Goal: Task Accomplishment & Management: Contribute content

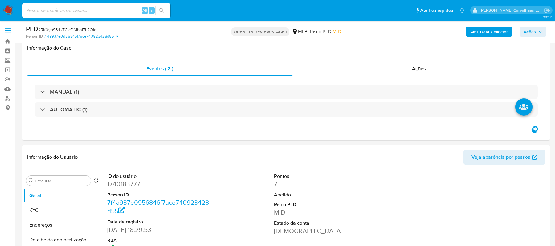
select select "10"
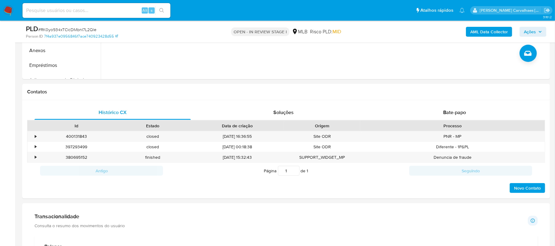
scroll to position [247, 0]
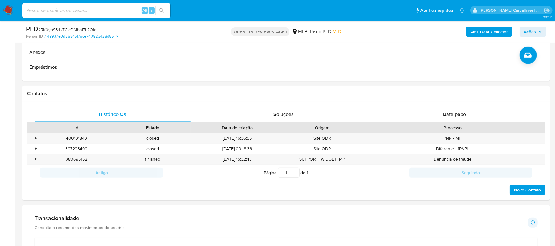
click at [62, 11] on input at bounding box center [97, 10] width 148 height 8
paste input "RK0yo934xTCicDMbnI7L2Qle"
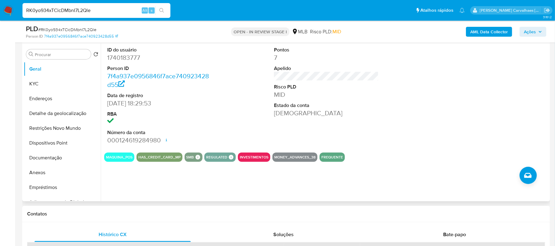
scroll to position [123, 0]
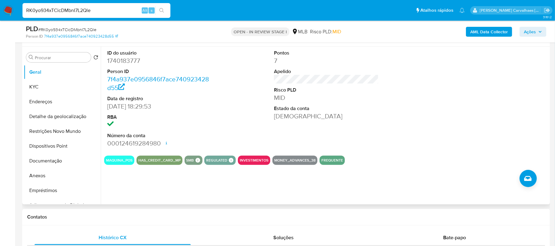
type input "RK0yo934xTCicDMbnI7L2Qle"
click at [50, 88] on button "KYC" at bounding box center [60, 87] width 72 height 15
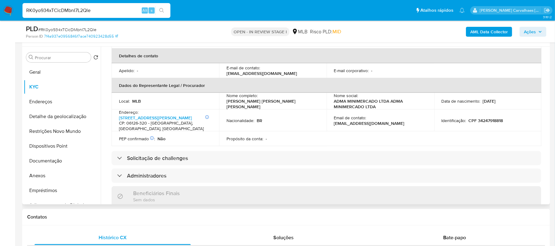
scroll to position [205, 0]
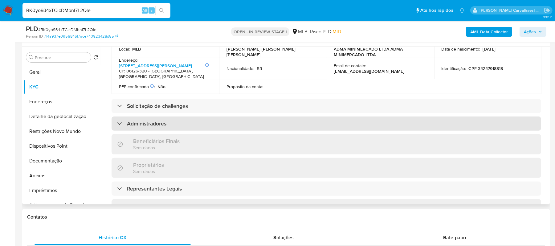
click at [133, 122] on h3 "Administradores" at bounding box center [146, 123] width 39 height 7
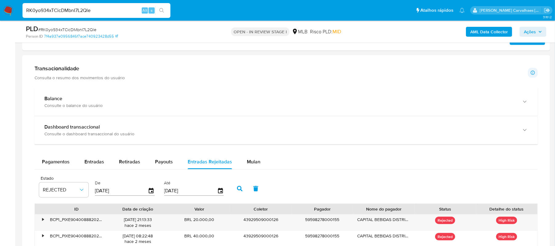
scroll to position [411, 0]
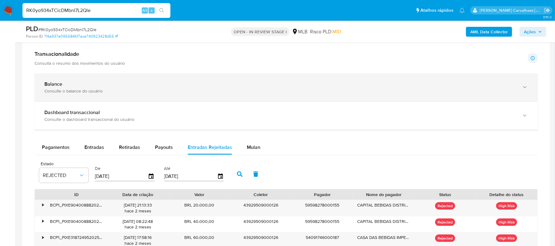
click at [151, 99] on div "Balance Consulte o balance do usuário" at bounding box center [286, 87] width 503 height 28
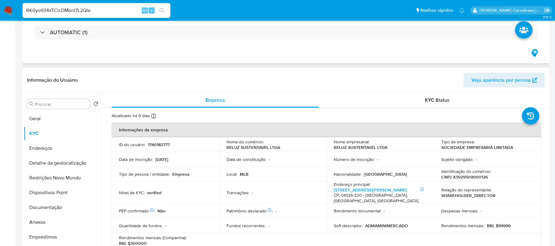
scroll to position [0, 0]
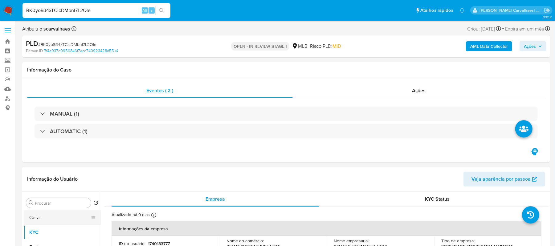
click at [33, 219] on button "Geral" at bounding box center [60, 217] width 72 height 15
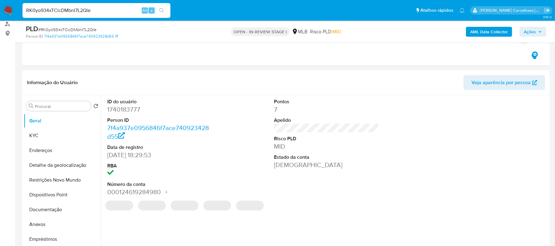
scroll to position [77, 0]
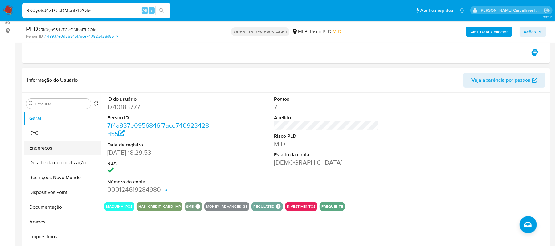
drag, startPoint x: 32, startPoint y: 149, endPoint x: 38, endPoint y: 149, distance: 5.9
click at [35, 149] on button "Endereços" at bounding box center [60, 148] width 72 height 15
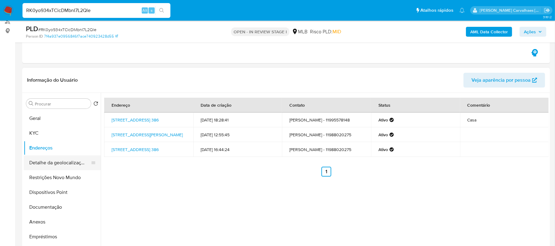
click at [46, 166] on button "Detalhe da geolocalização" at bounding box center [60, 162] width 72 height 15
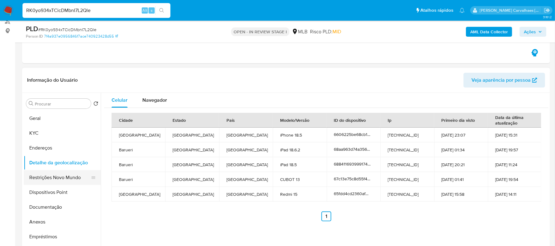
click at [50, 180] on button "Restrições Novo Mundo" at bounding box center [60, 177] width 72 height 15
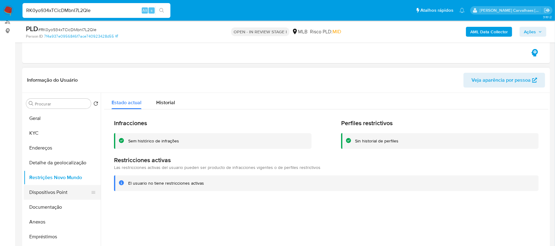
click at [59, 190] on button "Dispositivos Point" at bounding box center [60, 192] width 72 height 15
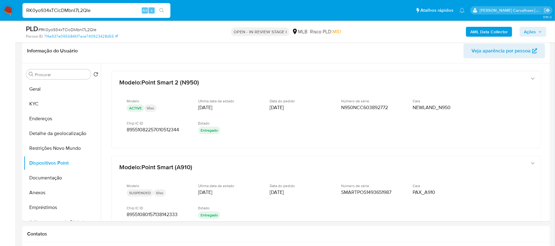
scroll to position [126, 0]
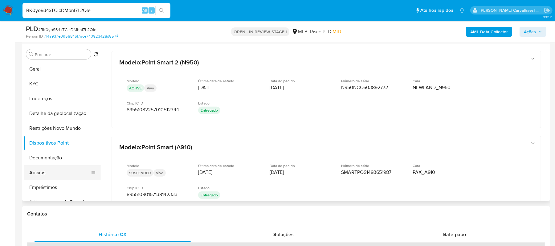
click at [56, 170] on button "Anexos" at bounding box center [60, 172] width 72 height 15
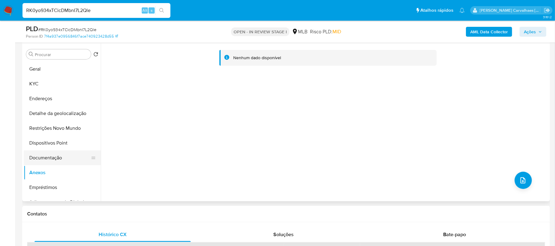
click at [55, 156] on button "Documentação" at bounding box center [60, 157] width 72 height 15
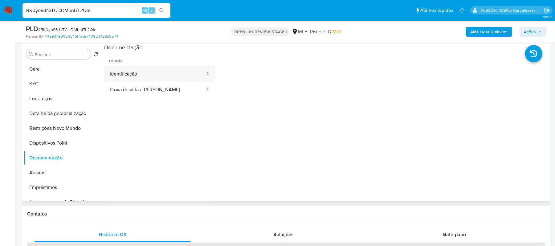
click at [178, 76] on button "Identificação" at bounding box center [154, 74] width 101 height 16
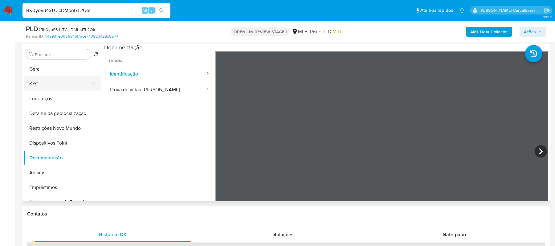
click at [54, 84] on button "KYC" at bounding box center [60, 83] width 72 height 15
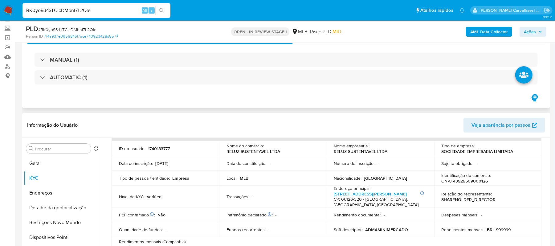
scroll to position [30, 0]
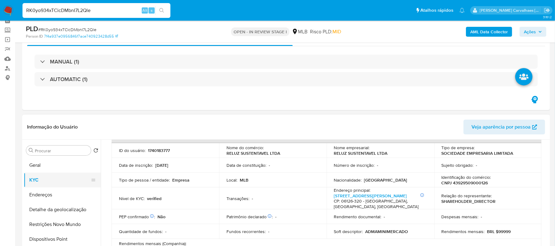
click at [41, 182] on button "KYC" at bounding box center [60, 180] width 72 height 15
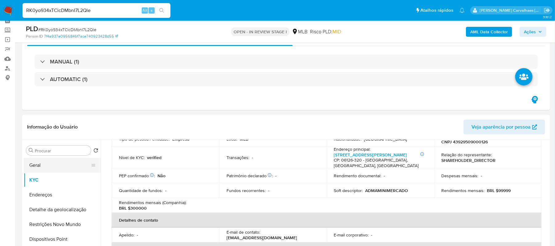
click at [49, 161] on button "Geral" at bounding box center [60, 165] width 72 height 15
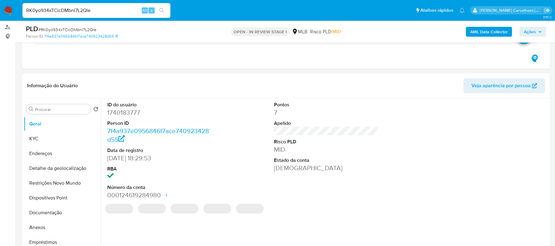
scroll to position [113, 0]
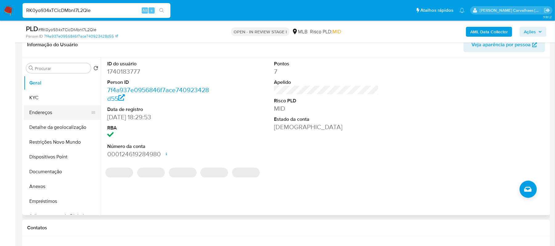
click at [55, 110] on button "Endereços" at bounding box center [60, 112] width 72 height 15
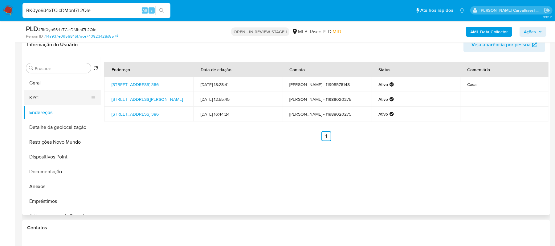
click at [47, 93] on button "KYC" at bounding box center [60, 97] width 72 height 15
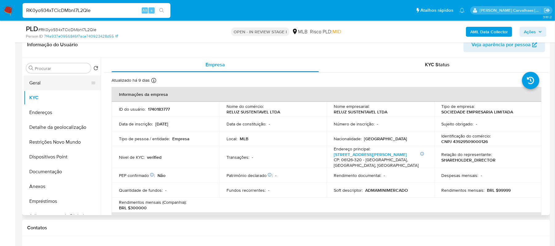
click at [37, 83] on button "Geral" at bounding box center [60, 83] width 72 height 15
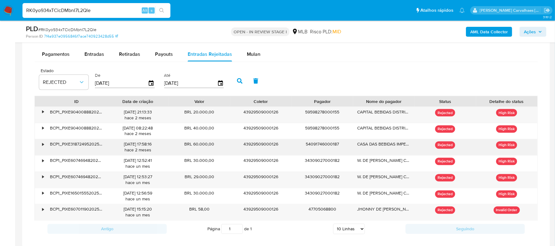
scroll to position [688, 0]
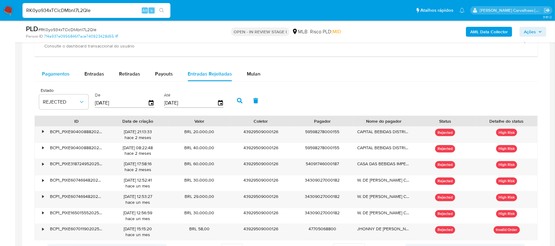
click at [68, 76] on span "Pagamentos" at bounding box center [56, 73] width 28 height 7
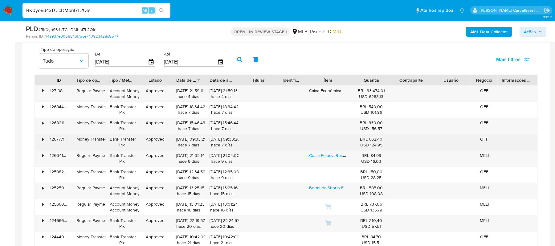
scroll to position [770, 0]
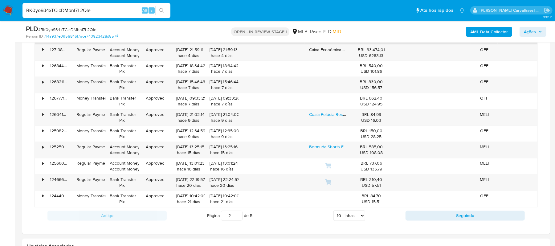
click at [238, 218] on input "2" at bounding box center [232, 216] width 22 height 10
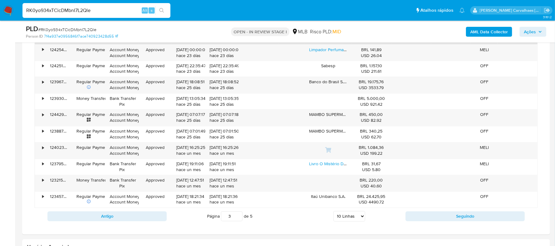
click at [237, 216] on input "3" at bounding box center [232, 216] width 22 height 10
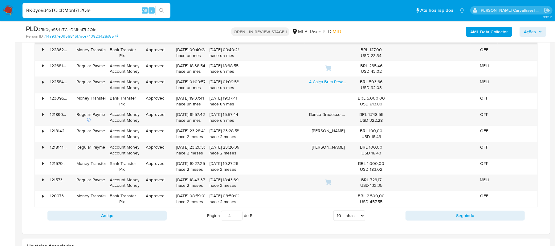
click at [238, 216] on input "4" at bounding box center [232, 216] width 22 height 10
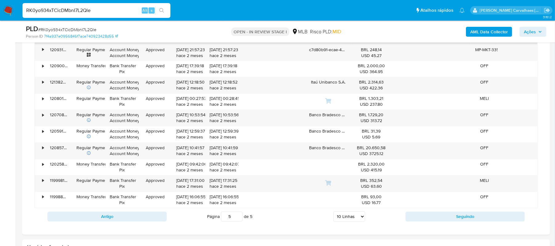
click at [237, 218] on input "5" at bounding box center [232, 217] width 22 height 10
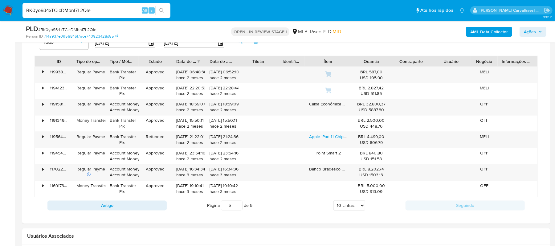
scroll to position [729, 0]
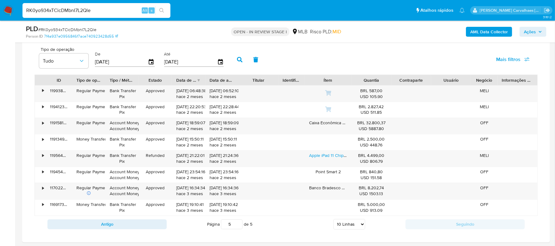
type input "5"
click at [238, 225] on input "5" at bounding box center [232, 224] width 22 height 10
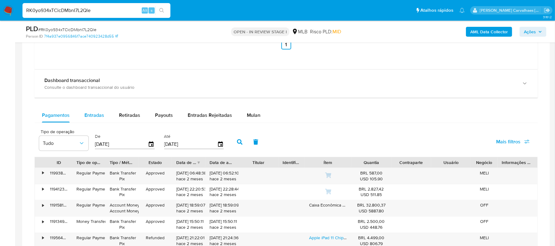
click at [102, 119] on span "Entradas" at bounding box center [94, 115] width 20 height 7
select select "10"
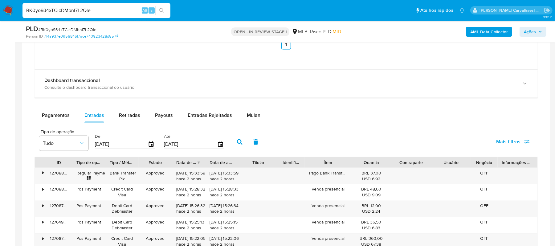
scroll to position [606, 0]
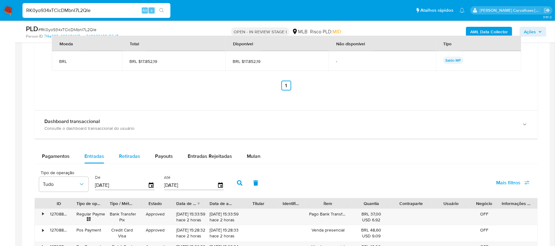
drag, startPoint x: 129, startPoint y: 155, endPoint x: 137, endPoint y: 159, distance: 9.5
click at [129, 156] on span "Retiradas" at bounding box center [129, 156] width 21 height 7
select select "10"
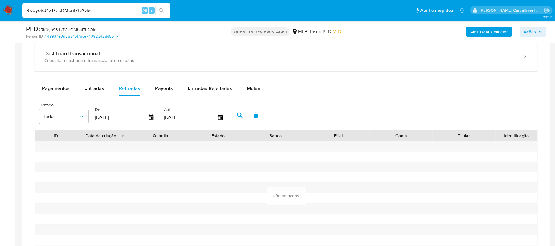
scroll to position [688, 0]
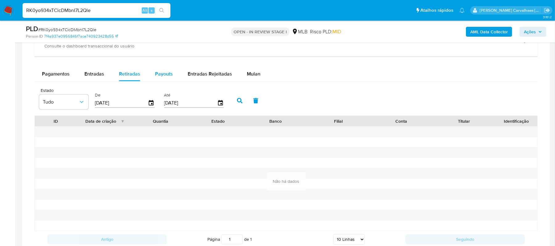
click at [165, 77] on span "Payouts" at bounding box center [164, 73] width 18 height 7
select select "10"
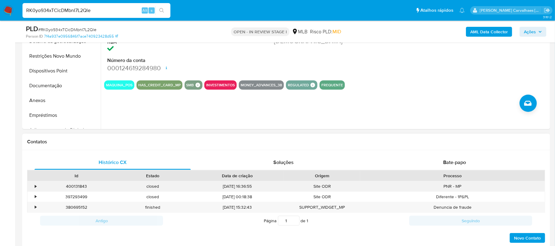
scroll to position [72, 0]
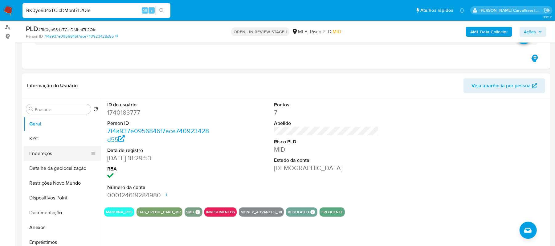
click at [53, 153] on button "Endereços" at bounding box center [60, 153] width 72 height 15
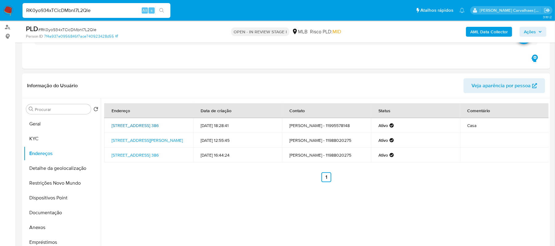
click at [134, 126] on link "Alameda Do Porto 386, Barueri, São Paulo, 06473072, Brasil 386" at bounding box center [135, 125] width 47 height 6
click at [41, 143] on button "KYC" at bounding box center [60, 138] width 72 height 15
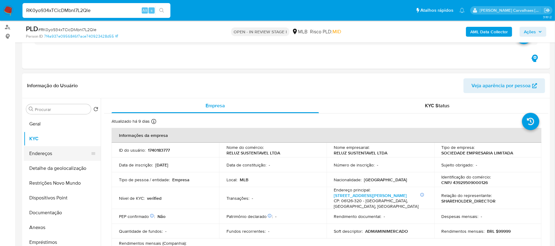
click at [40, 149] on button "Endereços" at bounding box center [60, 153] width 72 height 15
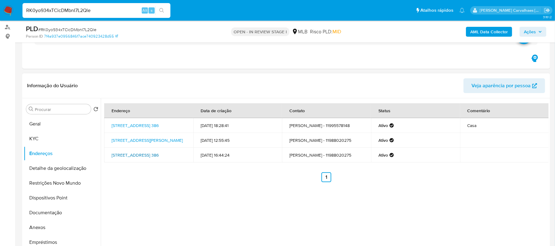
click at [158, 152] on link "Alameda Do Porto 386, Barueri, São Paulo, 06473072, Brasil 386" at bounding box center [135, 155] width 47 height 6
click at [143, 127] on link "Alameda Do Porto 386, Barueri, São Paulo, 06473072, Brasil 386" at bounding box center [135, 125] width 47 height 6
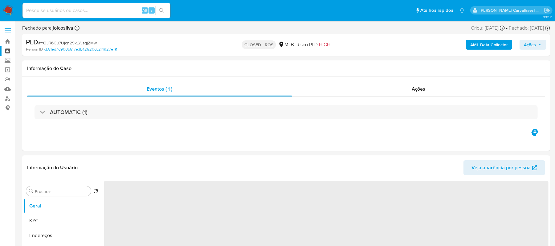
select select "10"
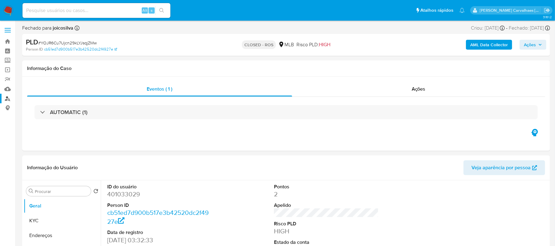
click at [9, 98] on link "Localizador de pessoas" at bounding box center [36, 99] width 73 height 10
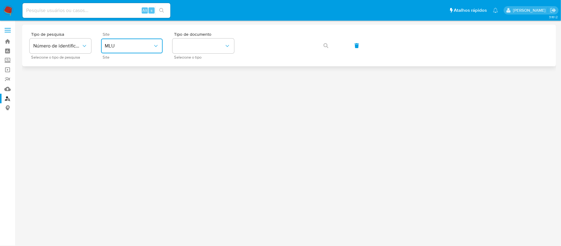
click at [135, 45] on span "MLU" at bounding box center [129, 46] width 48 height 6
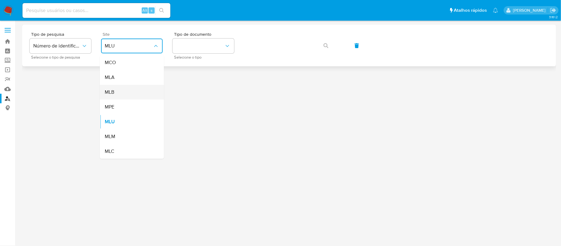
click at [126, 94] on div "MLB" at bounding box center [130, 92] width 51 height 15
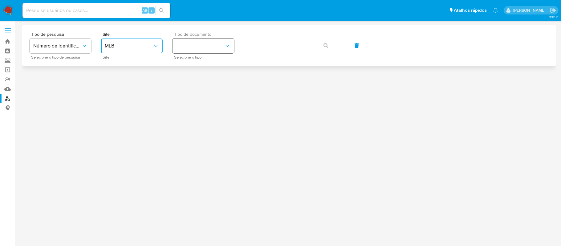
click at [188, 48] on button "identificationType" at bounding box center [204, 46] width 62 height 15
click at [190, 90] on div "CPF CPF" at bounding box center [201, 86] width 51 height 21
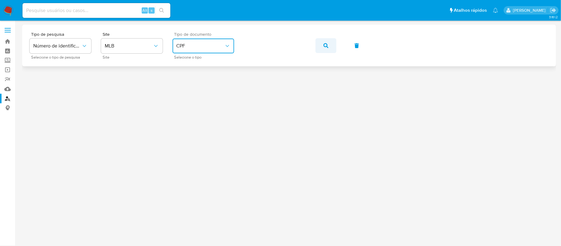
click at [327, 47] on icon "button" at bounding box center [326, 45] width 5 height 5
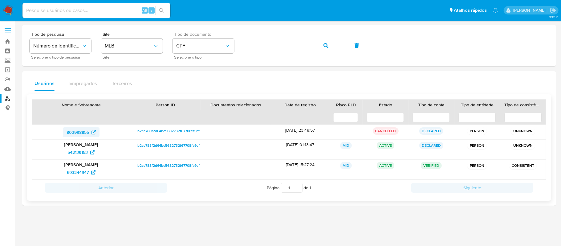
click at [87, 132] on span "803998855" at bounding box center [78, 132] width 23 height 10
click at [156, 130] on span "b2cc788f2d64bc5682732f67708fa9cf" at bounding box center [168, 130] width 63 height 7
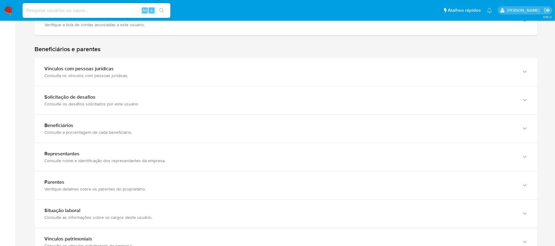
scroll to position [293, 0]
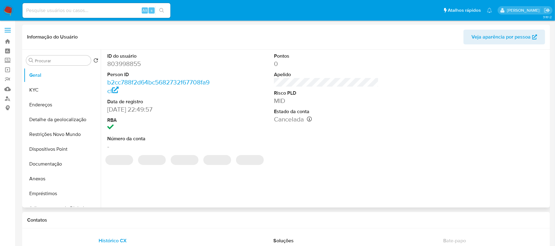
select select "10"
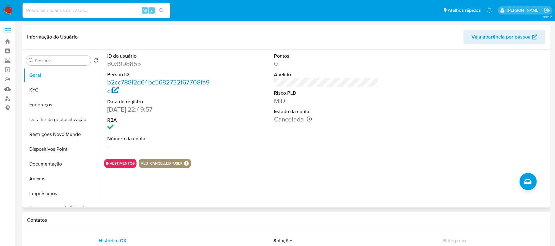
click at [138, 83] on link "b2cc788f2d64bc5682732f67708fa9cf" at bounding box center [158, 87] width 102 height 18
click at [43, 89] on button "KYC" at bounding box center [60, 90] width 72 height 15
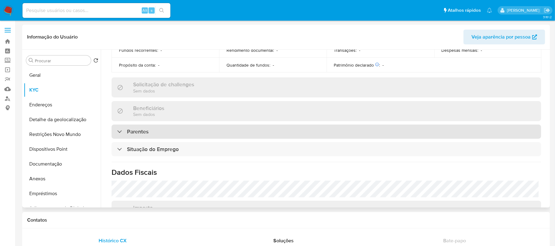
scroll to position [205, 0]
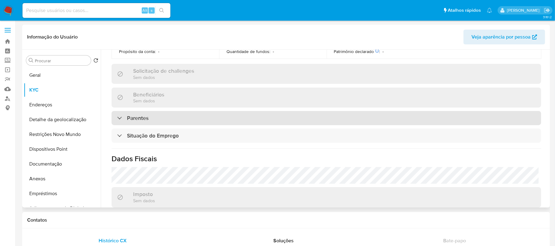
click at [144, 115] on h3 "Parentes" at bounding box center [138, 118] width 22 height 7
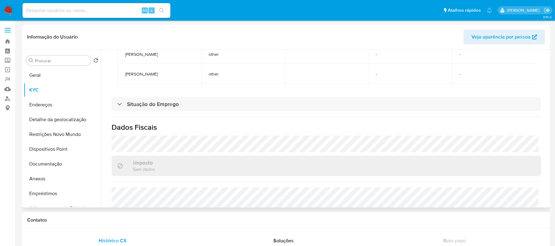
scroll to position [329, 0]
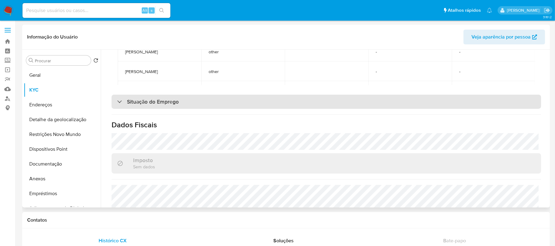
click at [178, 98] on h3 "Situação do Emprego" at bounding box center [153, 101] width 52 height 7
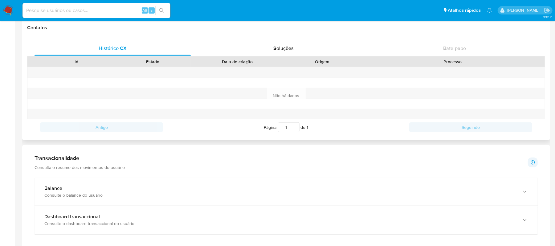
scroll to position [247, 0]
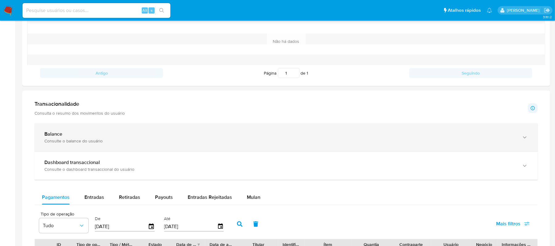
click at [145, 140] on div "Consulte o balance do usuário" at bounding box center [279, 141] width 471 height 6
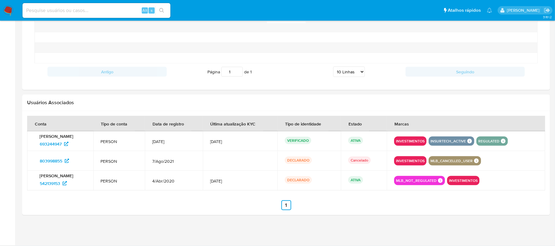
scroll to position [583, 0]
click at [56, 160] on span "803998855" at bounding box center [51, 161] width 23 height 10
click at [62, 162] on span "803998855" at bounding box center [51, 161] width 23 height 10
click at [55, 184] on span "542139153" at bounding box center [50, 183] width 20 height 10
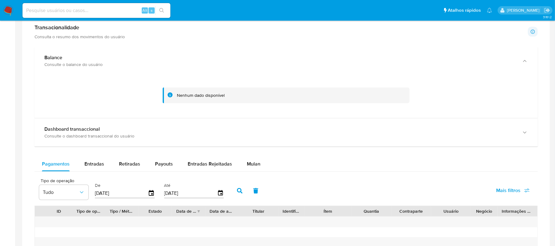
scroll to position [337, 0]
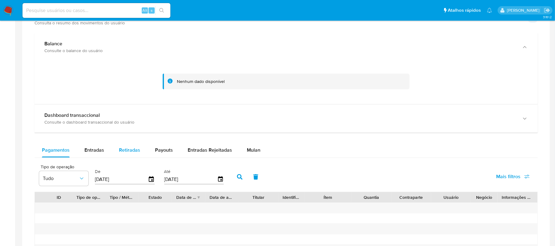
click at [128, 153] on span "Retiradas" at bounding box center [129, 149] width 21 height 7
select select "10"
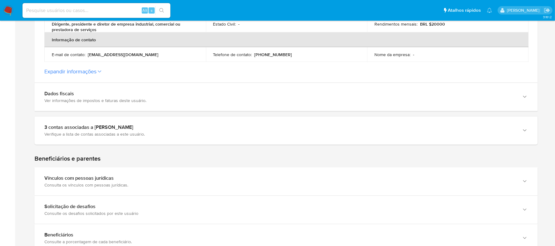
scroll to position [205, 0]
click at [96, 72] on button "Expandir informações" at bounding box center [70, 71] width 52 height 7
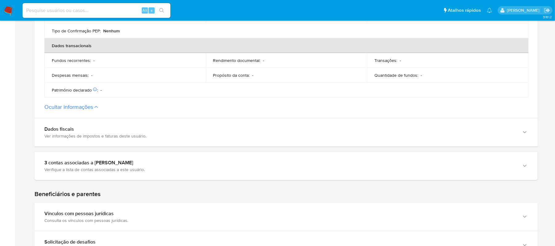
scroll to position [288, 0]
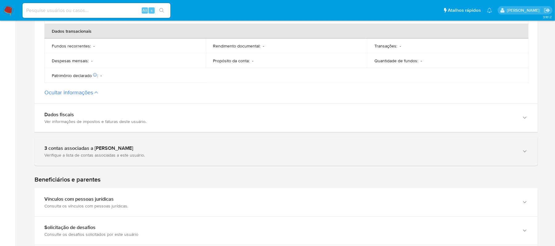
click at [522, 151] on icon "button" at bounding box center [525, 151] width 6 height 6
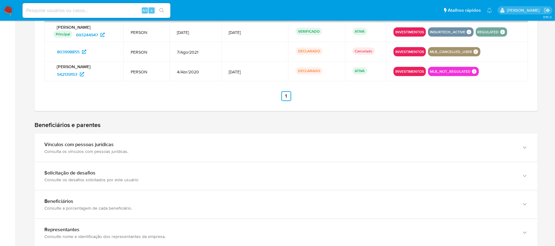
scroll to position [452, 0]
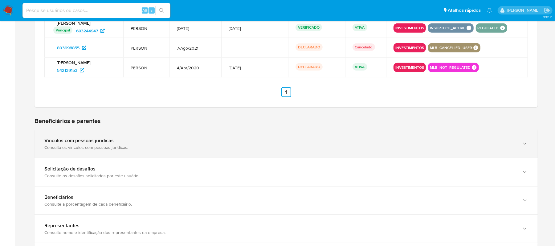
click at [523, 147] on icon "button" at bounding box center [525, 144] width 6 height 6
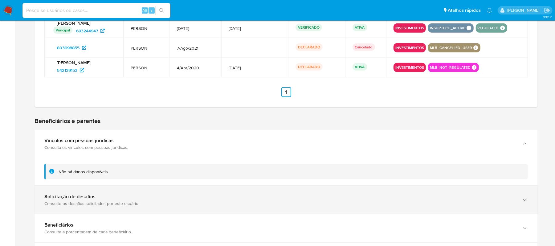
click at [521, 199] on div "button" at bounding box center [524, 200] width 7 height 13
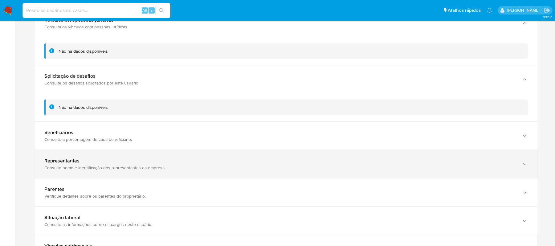
scroll to position [575, 0]
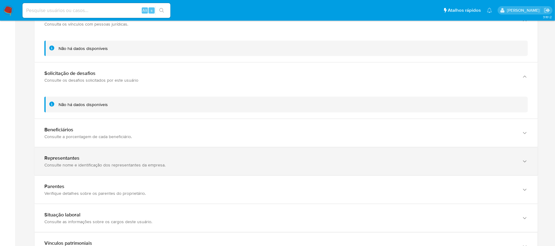
click at [523, 163] on icon "button" at bounding box center [525, 161] width 6 height 6
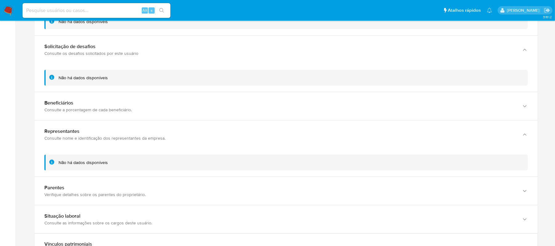
scroll to position [616, 0]
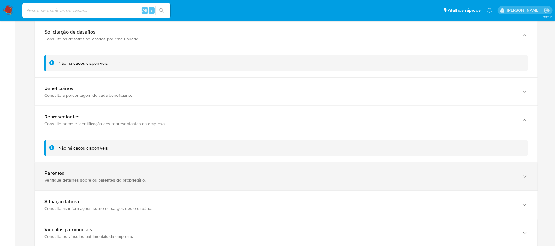
click at [525, 177] on icon "button" at bounding box center [525, 177] width 6 height 6
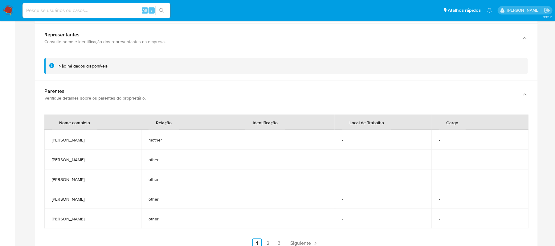
scroll to position [740, 0]
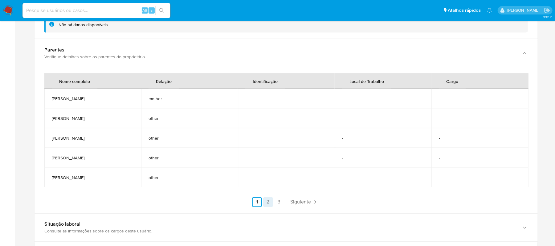
click at [268, 202] on link "2" at bounding box center [268, 202] width 10 height 10
click at [296, 204] on link "3" at bounding box center [296, 202] width 10 height 10
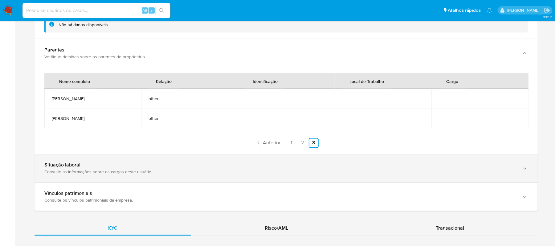
click at [516, 172] on div "Situação laboral Consulte as informações sobre os cargos deste usuário." at bounding box center [286, 168] width 503 height 28
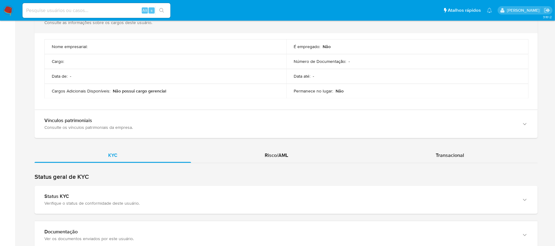
scroll to position [904, 0]
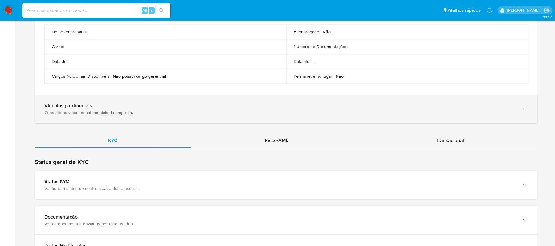
click at [519, 115] on div "Vínculos patrimoniais Consulte os vínculos patrimoniais da empresa." at bounding box center [286, 109] width 503 height 28
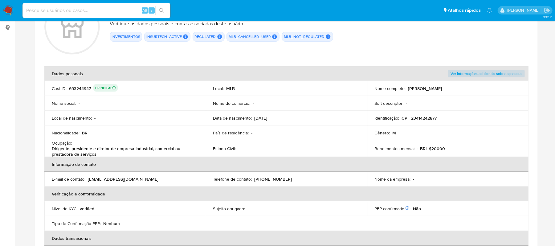
scroll to position [0, 0]
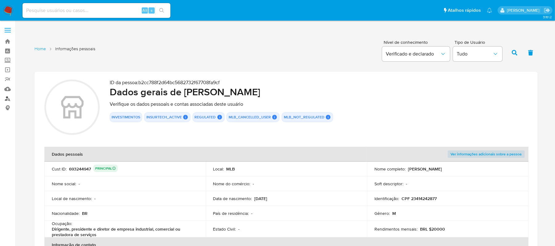
click at [8, 96] on link "Localizador de pessoas" at bounding box center [36, 99] width 73 height 10
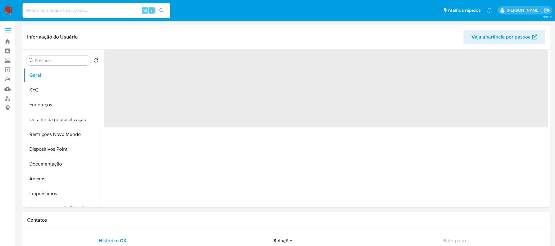
select select "10"
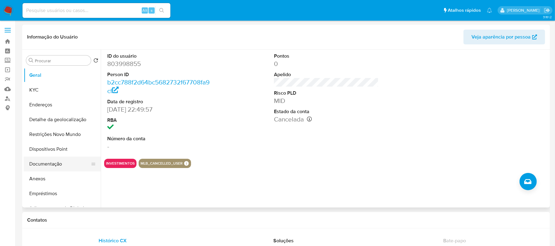
click at [55, 166] on button "Documentação" at bounding box center [60, 164] width 72 height 15
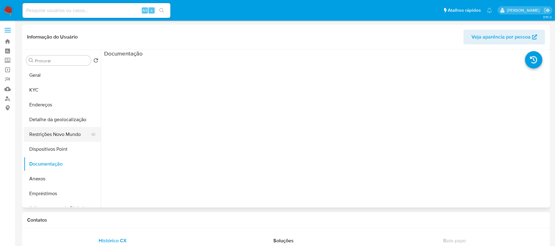
scroll to position [50, 0]
click at [50, 92] on button "KYC" at bounding box center [60, 90] width 72 height 15
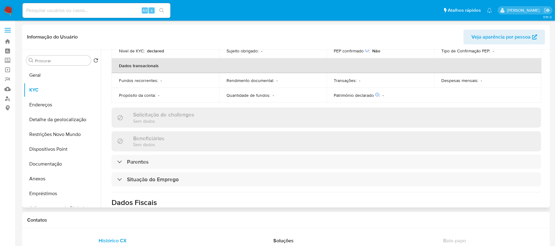
scroll to position [164, 0]
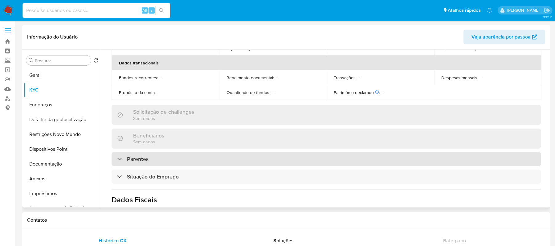
click at [219, 152] on div "Parentes" at bounding box center [327, 159] width 430 height 14
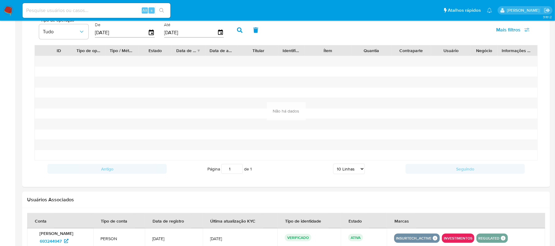
scroll to position [540, 0]
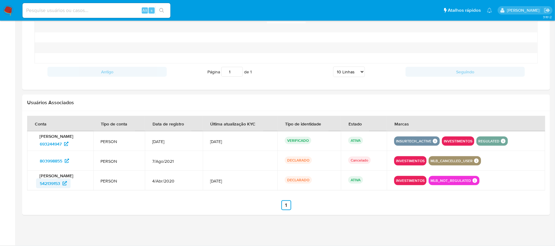
click at [51, 182] on span "542139153" at bounding box center [50, 183] width 20 height 10
click at [47, 144] on span "693244947" at bounding box center [51, 144] width 22 height 10
click at [47, 141] on span "693244947" at bounding box center [51, 144] width 22 height 10
click at [59, 182] on span "542139153" at bounding box center [50, 183] width 20 height 10
click at [66, 157] on span "803998855" at bounding box center [54, 161] width 29 height 10
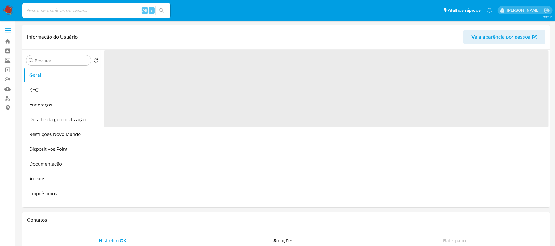
select select "10"
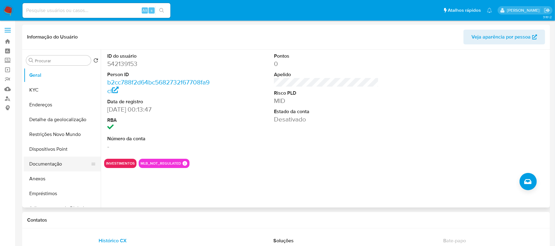
click at [72, 162] on button "Documentação" at bounding box center [60, 164] width 72 height 15
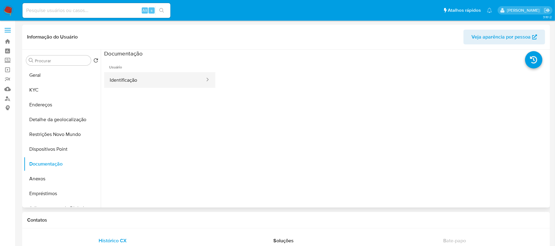
click at [147, 83] on button "Identificação" at bounding box center [154, 80] width 101 height 16
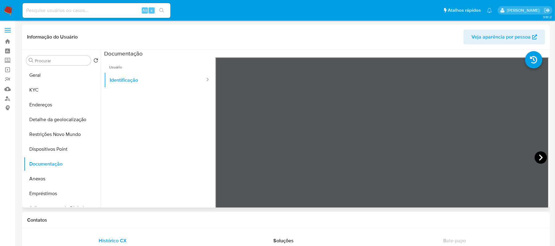
click at [539, 158] on icon at bounding box center [541, 157] width 4 height 6
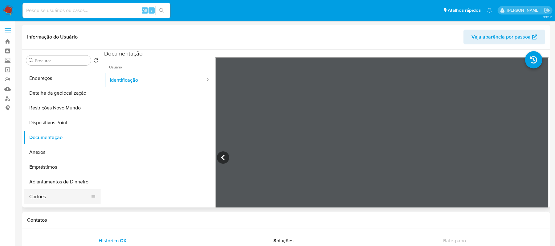
scroll to position [41, 0]
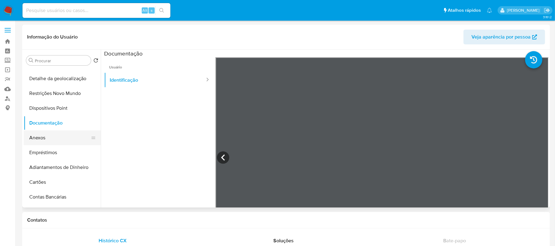
click at [40, 136] on button "Anexos" at bounding box center [60, 137] width 72 height 15
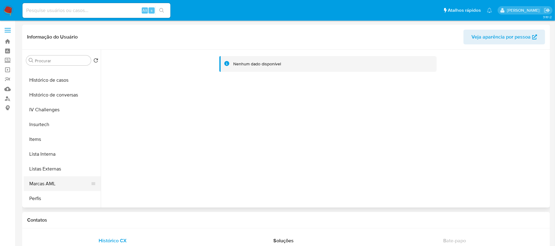
scroll to position [288, 0]
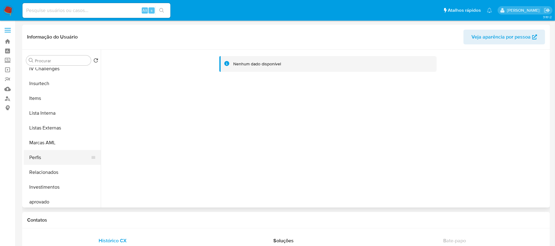
click at [41, 158] on button "Perfis" at bounding box center [60, 157] width 72 height 15
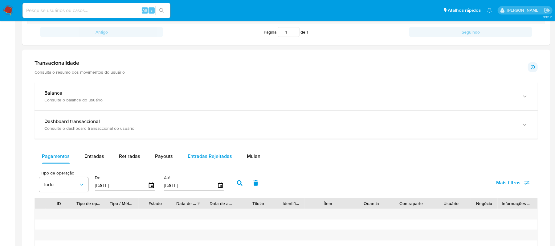
click at [192, 160] on span "Entradas Rejeitadas" at bounding box center [210, 156] width 44 height 7
select select "10"
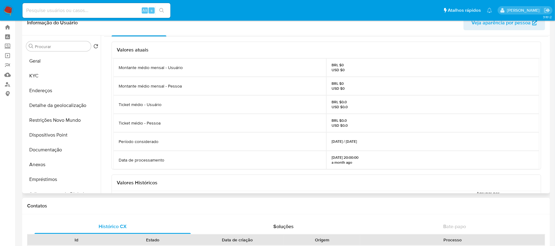
scroll to position [0, 0]
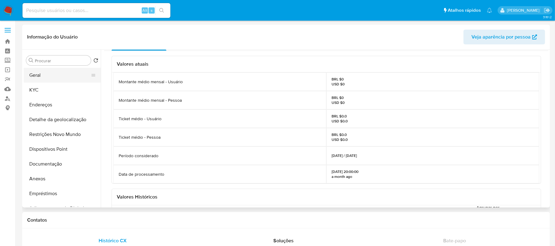
click at [57, 72] on button "Geral" at bounding box center [60, 75] width 72 height 15
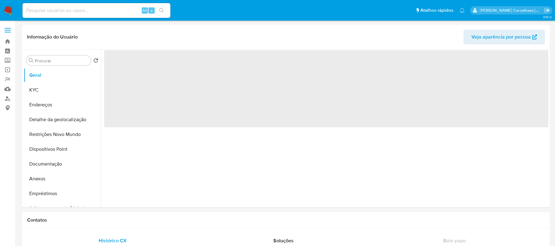
select select "10"
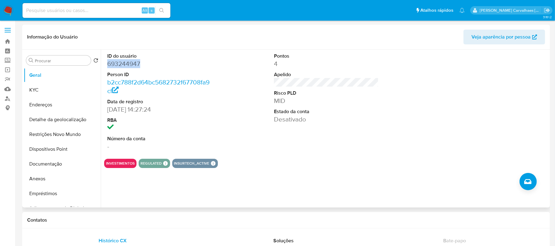
drag, startPoint x: 108, startPoint y: 62, endPoint x: 140, endPoint y: 65, distance: 31.6
click at [141, 65] on dd "693244947" at bounding box center [159, 63] width 105 height 9
copy dd "693244947"
click at [65, 131] on button "Restrições Novo Mundo" at bounding box center [60, 134] width 72 height 15
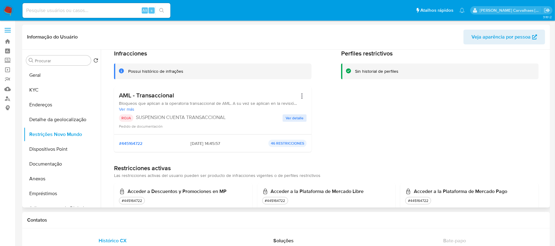
scroll to position [41, 0]
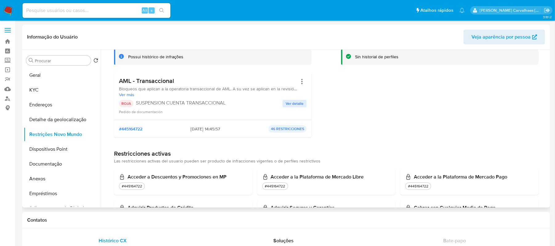
click at [296, 104] on span "Ver detalle" at bounding box center [295, 103] width 18 height 6
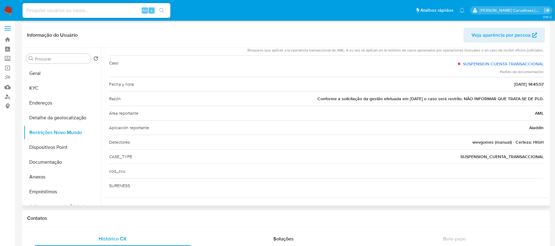
scroll to position [0, 0]
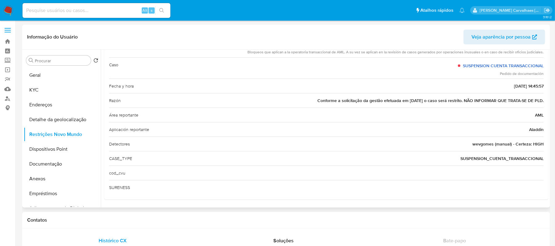
click at [493, 64] on link "SUSPENSION CUENTA TRANSACCIONAL" at bounding box center [503, 66] width 81 height 6
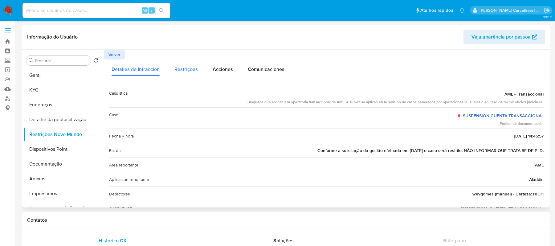
click at [184, 71] on span "Restrições" at bounding box center [185, 69] width 23 height 7
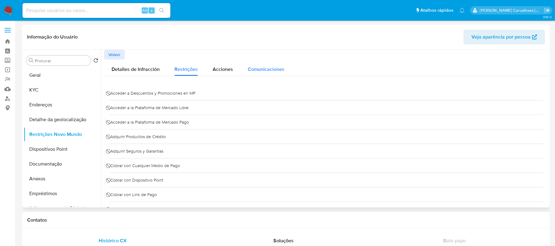
click at [265, 68] on span "Comunicaciones" at bounding box center [266, 69] width 37 height 7
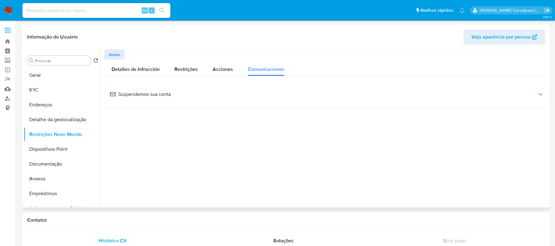
click at [541, 95] on div "Suspendemos sua conta" at bounding box center [326, 94] width 435 height 17
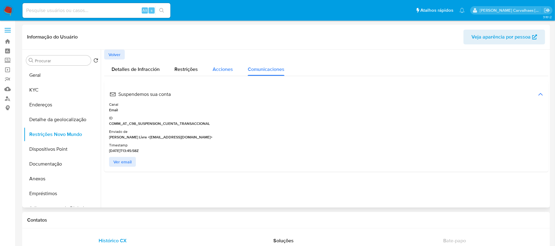
click at [213, 68] on span "Acciones" at bounding box center [223, 69] width 20 height 7
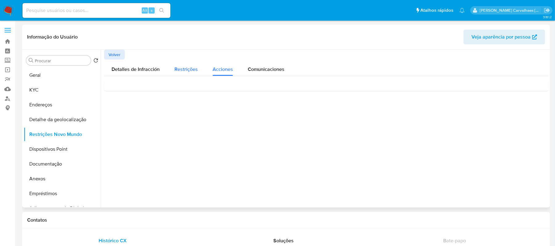
click at [185, 68] on span "Restrições" at bounding box center [185, 69] width 23 height 7
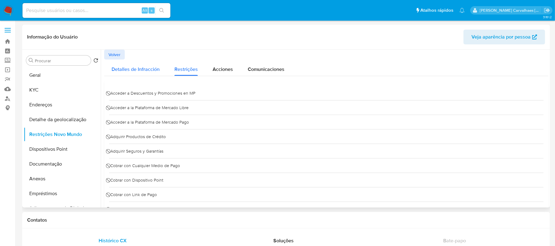
click at [142, 67] on span "Detalles de Infracción" at bounding box center [136, 69] width 48 height 7
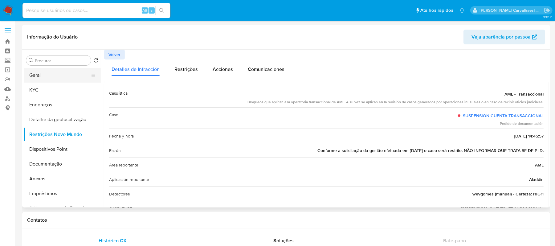
click at [72, 79] on button "Geral" at bounding box center [60, 75] width 72 height 15
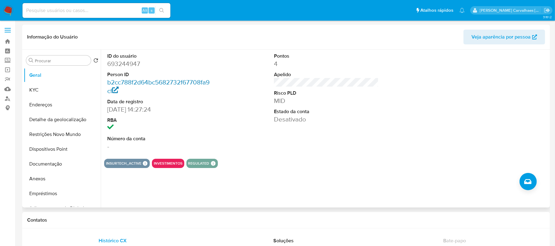
click at [156, 82] on link "b2cc788f2d64bc5682732f67708fa9cf" at bounding box center [158, 87] width 102 height 18
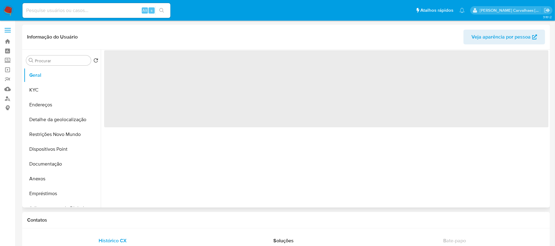
select select "10"
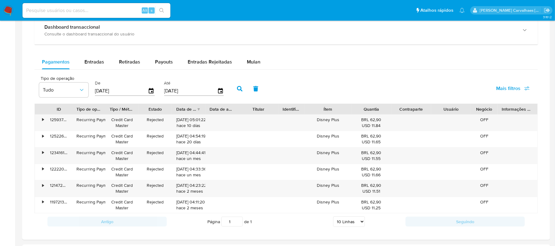
scroll to position [329, 0]
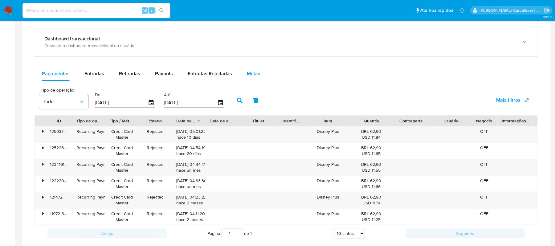
click at [248, 76] on span "Mulan" at bounding box center [254, 73] width 14 height 7
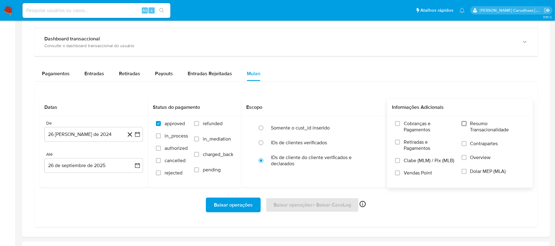
click at [466, 125] on input "Resumo Transacionalidade" at bounding box center [464, 123] width 5 height 5
click at [139, 133] on icon "button" at bounding box center [137, 134] width 6 height 6
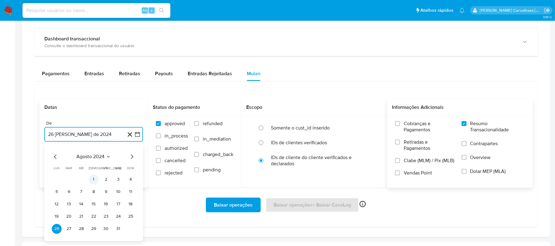
click at [93, 180] on button "1" at bounding box center [94, 179] width 10 height 10
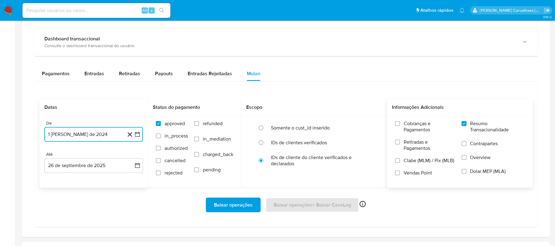
click at [137, 135] on icon "button" at bounding box center [137, 134] width 5 height 5
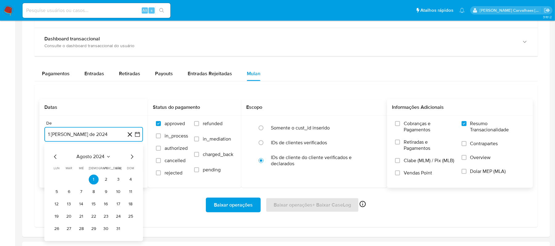
click at [130, 158] on icon "Mes siguiente" at bounding box center [131, 156] width 7 height 7
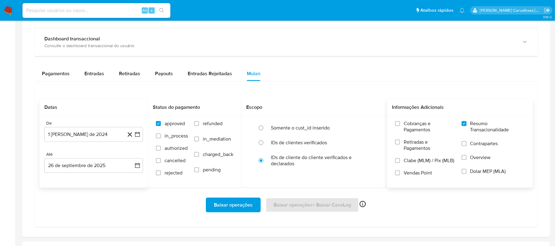
click at [130, 157] on div "Até" at bounding box center [93, 155] width 99 height 6
click at [138, 131] on button "1 [PERSON_NAME] de 2024" at bounding box center [93, 134] width 99 height 15
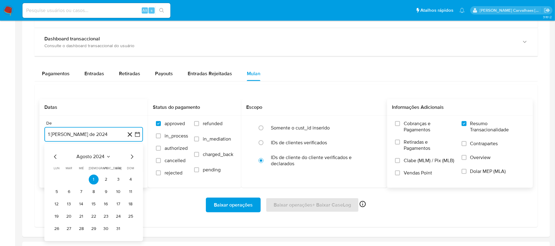
click at [132, 157] on icon "Mes siguiente" at bounding box center [131, 156] width 7 height 7
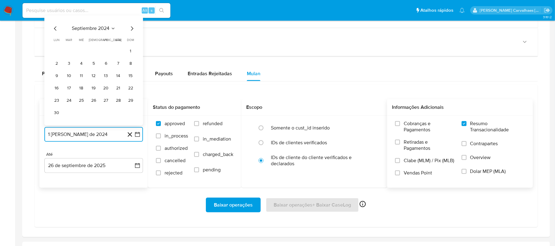
click at [133, 31] on icon "Mes siguiente" at bounding box center [131, 28] width 7 height 7
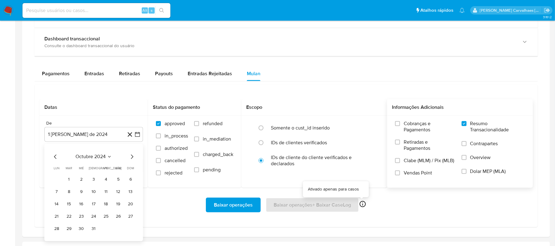
click at [359, 203] on icon at bounding box center [362, 203] width 7 height 7
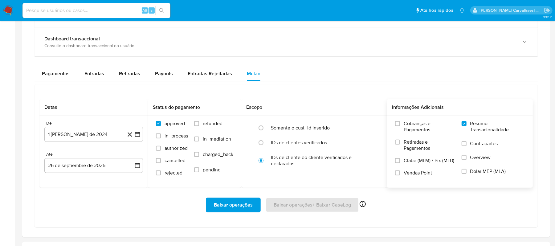
click at [382, 204] on div "Baixar operações Baixar operações + Baixar CaseLog Ativado apenas para casos" at bounding box center [285, 205] width 493 height 15
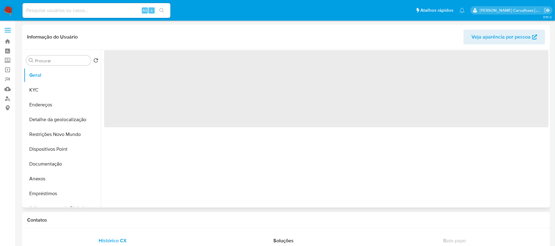
select select "10"
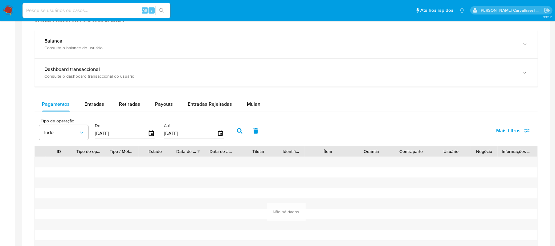
scroll to position [370, 0]
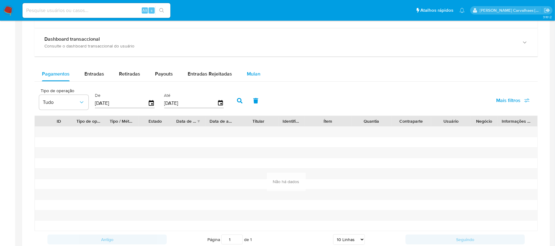
click at [254, 75] on span "Mulan" at bounding box center [254, 73] width 14 height 7
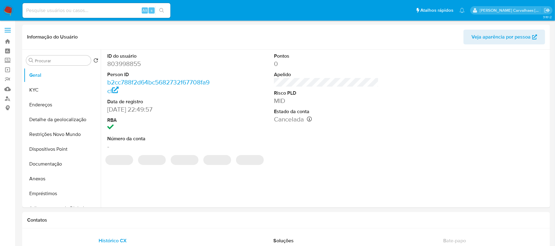
select select "10"
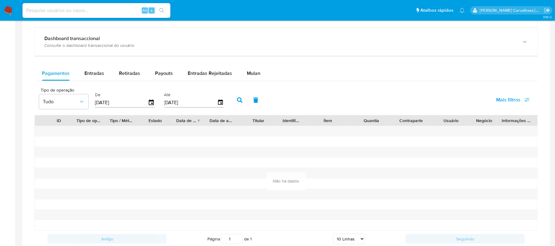
scroll to position [370, 0]
click at [250, 74] on span "Mulan" at bounding box center [254, 73] width 14 height 7
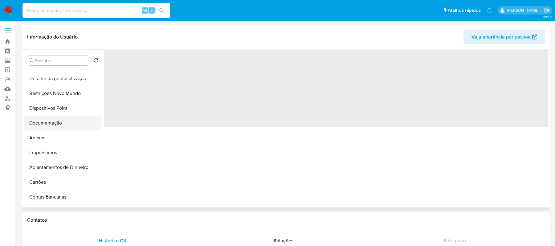
select select "10"
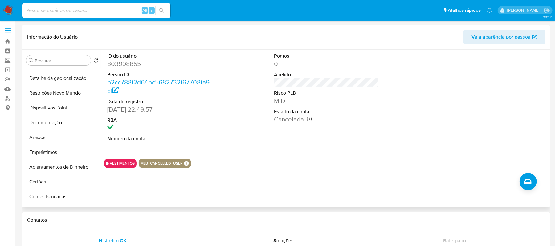
scroll to position [41, 0]
click at [59, 92] on button "Restrições Novo Mundo" at bounding box center [60, 93] width 72 height 15
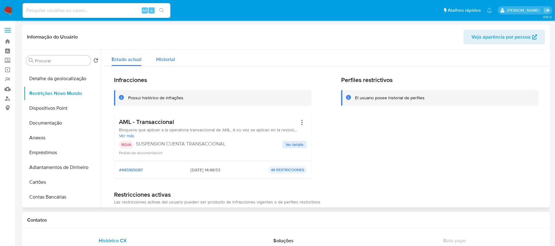
click at [160, 62] on span "Historial" at bounding box center [165, 59] width 19 height 7
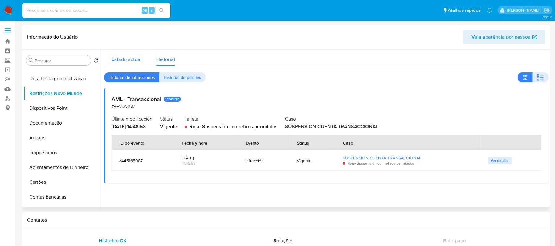
click at [132, 59] on span "Estado actual" at bounding box center [127, 59] width 30 height 7
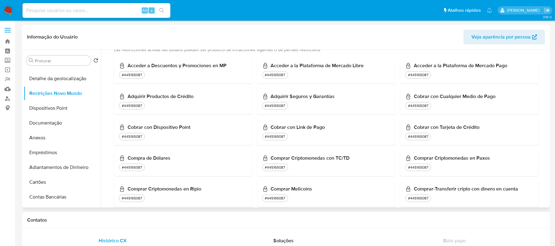
scroll to position [0, 0]
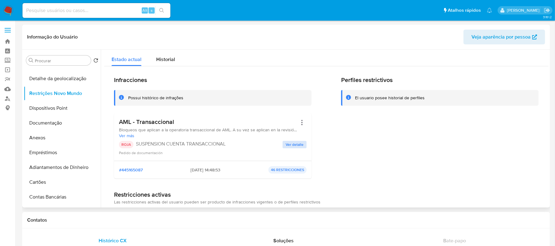
click at [289, 145] on span "Ver detalle" at bounding box center [295, 144] width 18 height 6
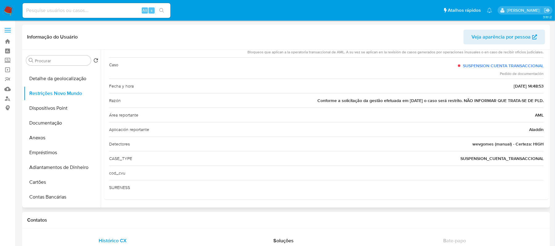
scroll to position [10, 0]
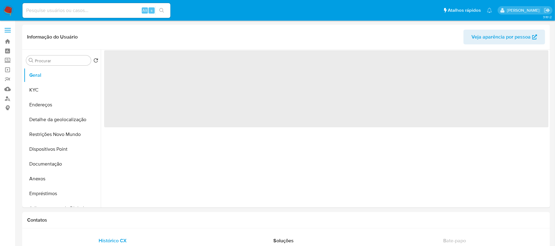
select select "10"
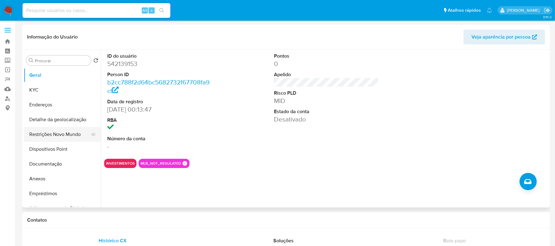
click at [70, 138] on button "Restrições Novo Mundo" at bounding box center [60, 134] width 72 height 15
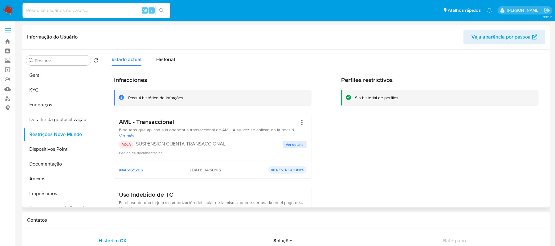
click at [292, 142] on span "Ver detalle" at bounding box center [295, 144] width 18 height 6
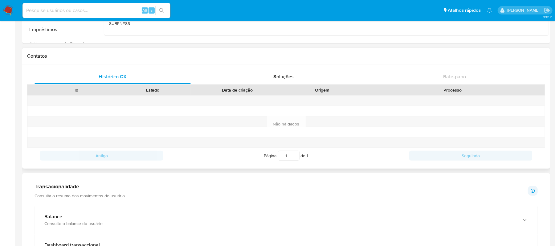
scroll to position [164, 0]
click at [279, 77] on span "Soluções" at bounding box center [283, 76] width 20 height 7
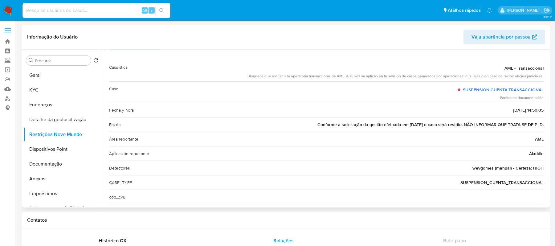
scroll to position [0, 0]
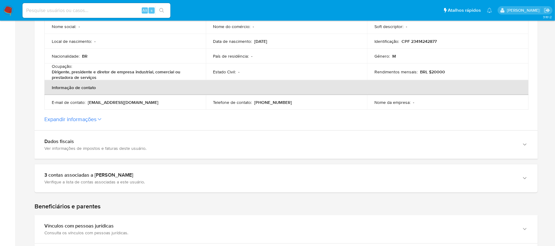
scroll to position [164, 0]
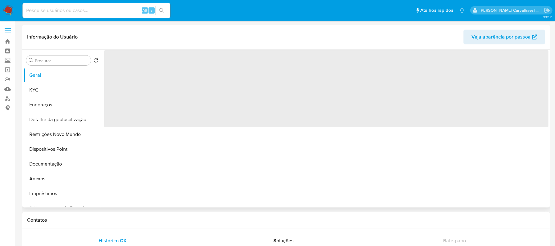
select select "10"
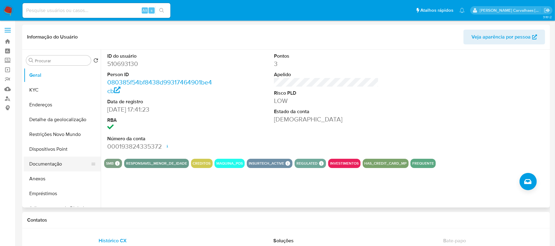
click at [49, 162] on button "Documentação" at bounding box center [60, 164] width 72 height 15
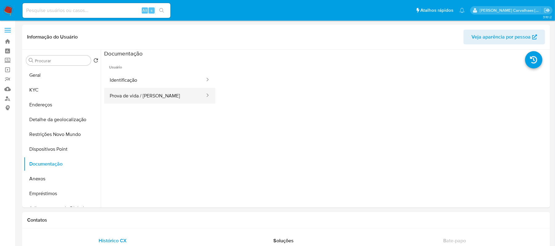
click at [124, 96] on button "Prova de vida / Selfie" at bounding box center [154, 96] width 101 height 16
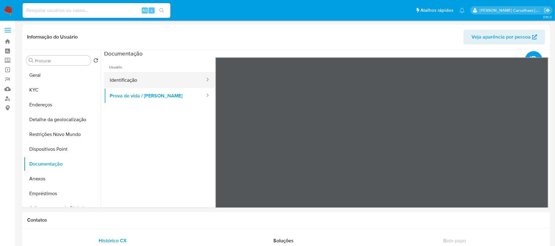
click at [127, 83] on button "Identificação" at bounding box center [154, 80] width 101 height 16
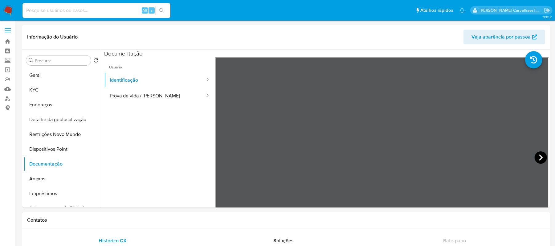
click at [535, 158] on icon at bounding box center [541, 157] width 12 height 12
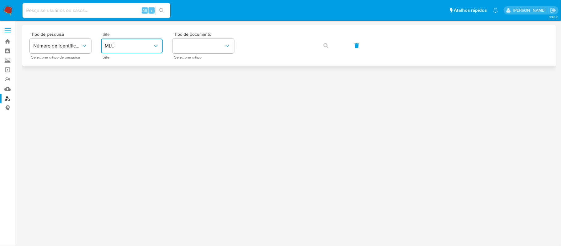
click at [147, 46] on span "MLU" at bounding box center [129, 46] width 48 height 6
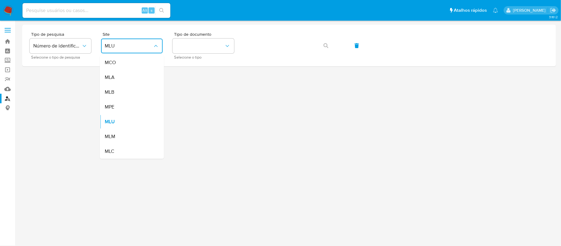
click at [133, 90] on div "MLB" at bounding box center [130, 92] width 51 height 15
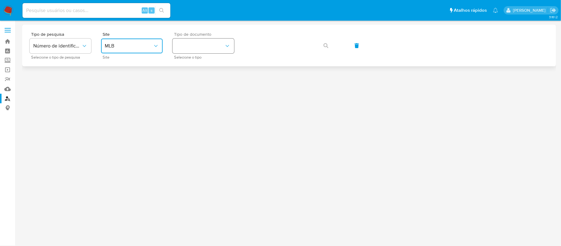
click at [200, 43] on button "identificationType" at bounding box center [204, 46] width 62 height 15
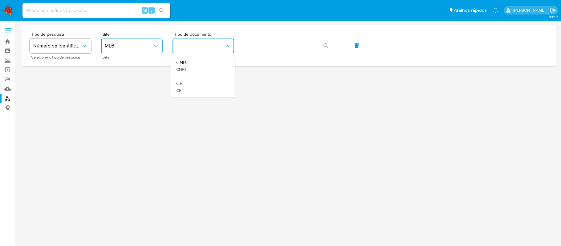
click at [194, 83] on div "CPF CPF" at bounding box center [201, 86] width 51 height 21
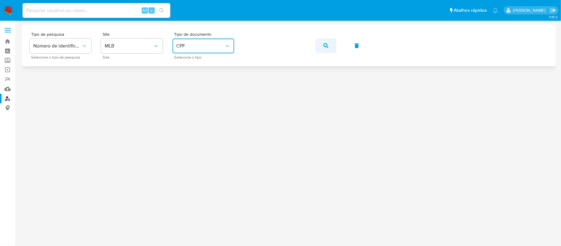
click at [324, 45] on icon "button" at bounding box center [326, 45] width 5 height 5
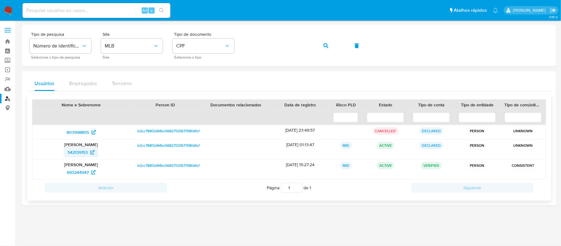
click at [83, 152] on span "542139153" at bounding box center [78, 152] width 20 height 10
click at [81, 133] on span "803998855" at bounding box center [78, 132] width 23 height 10
click at [85, 174] on span "693244947" at bounding box center [78, 172] width 22 height 10
click at [80, 153] on span "542139153" at bounding box center [78, 152] width 20 height 10
click at [225, 51] on div "Tipo de pesquisa Número de identificação Selecione o tipo de pesquisa Site MLB …" at bounding box center [289, 45] width 519 height 27
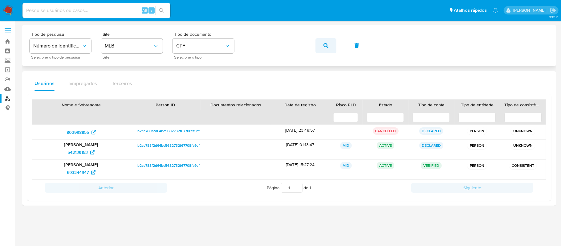
click at [328, 45] on icon "button" at bounding box center [326, 45] width 5 height 5
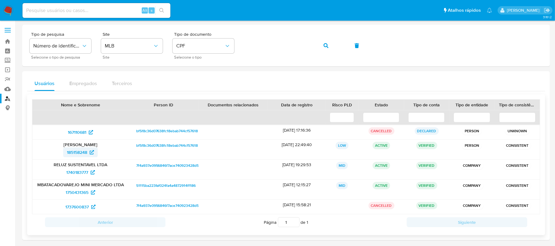
click at [87, 153] on span "185158248" at bounding box center [77, 152] width 20 height 10
click at [84, 130] on span "167110681" at bounding box center [77, 132] width 18 height 10
click at [79, 207] on span "1737600837" at bounding box center [76, 207] width 23 height 10
click at [78, 133] on span "167110681" at bounding box center [77, 132] width 18 height 10
click at [82, 172] on span "1740183777" at bounding box center [77, 172] width 22 height 10
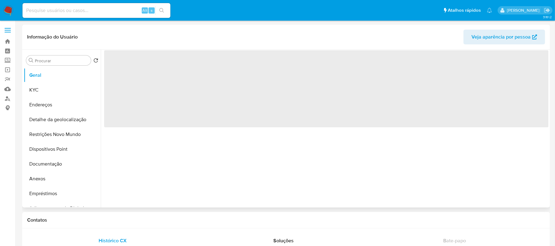
select select "10"
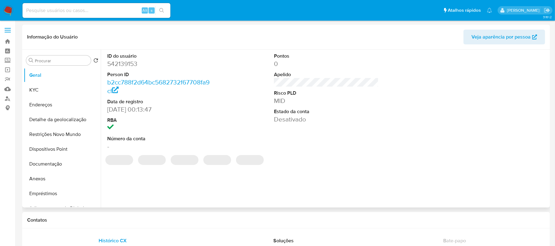
scroll to position [41, 0]
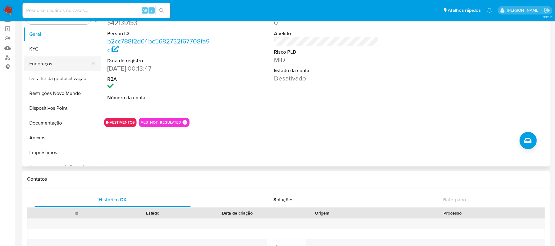
click at [58, 65] on button "Endereços" at bounding box center [60, 63] width 72 height 15
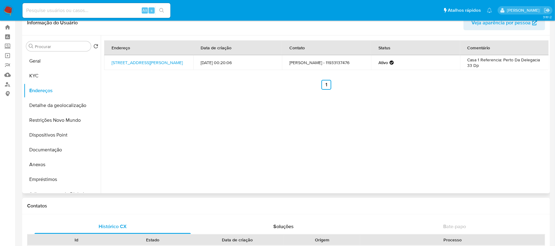
scroll to position [0, 0]
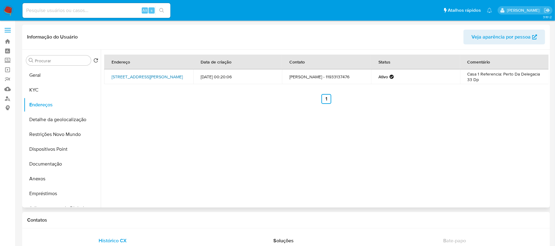
click at [144, 74] on link "[STREET_ADDRESS][PERSON_NAME]" at bounding box center [147, 77] width 71 height 6
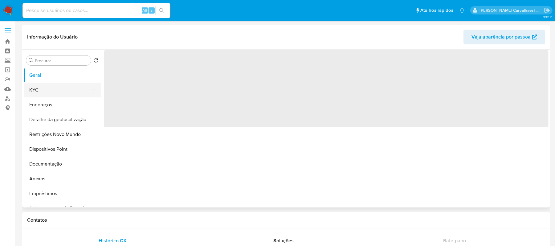
click at [61, 88] on button "KYC" at bounding box center [60, 90] width 72 height 15
select select "10"
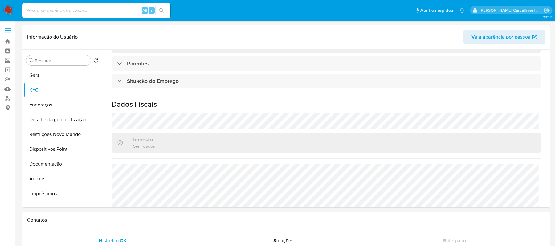
scroll to position [270, 0]
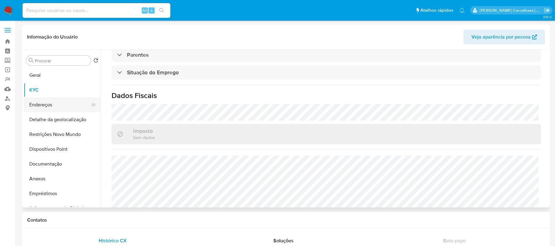
click at [40, 106] on button "Endereços" at bounding box center [60, 104] width 72 height 15
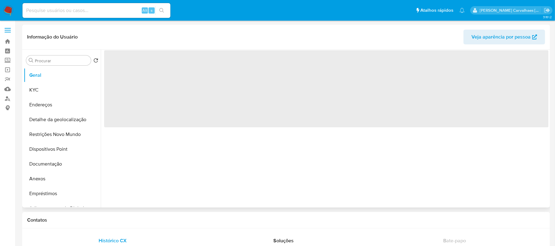
select select "10"
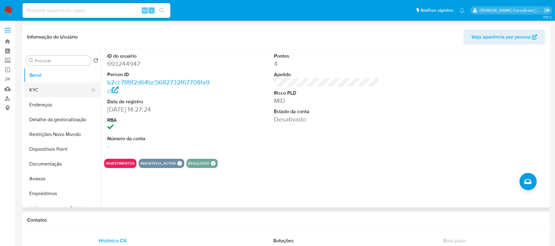
click at [38, 88] on button "KYC" at bounding box center [60, 90] width 72 height 15
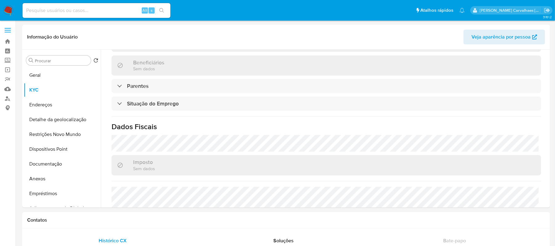
scroll to position [247, 0]
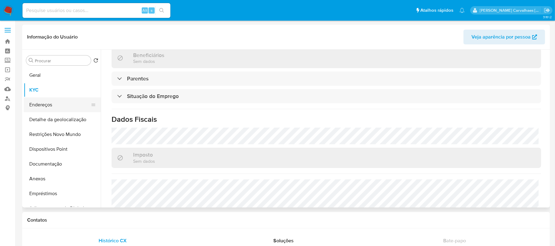
click at [36, 102] on button "Endereços" at bounding box center [60, 104] width 72 height 15
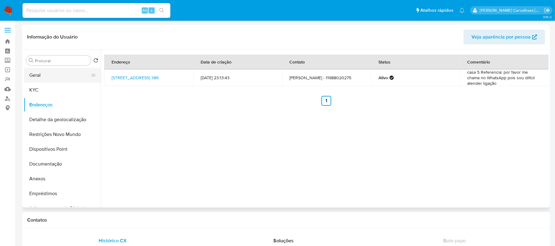
click at [60, 73] on button "Geral" at bounding box center [60, 75] width 72 height 15
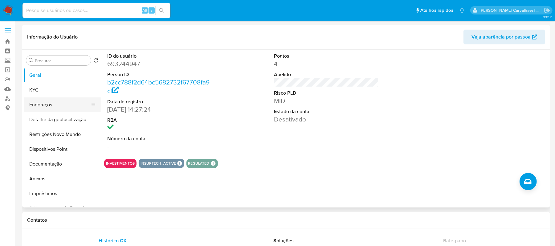
click at [34, 106] on button "Endereços" at bounding box center [60, 104] width 72 height 15
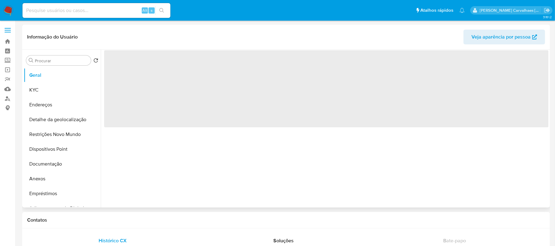
select select "10"
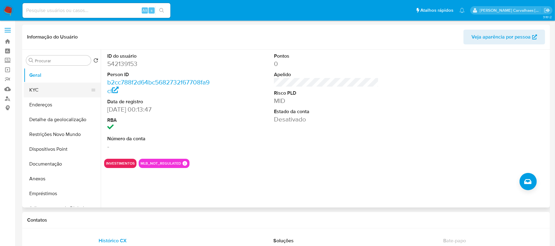
click at [41, 87] on button "KYC" at bounding box center [60, 90] width 72 height 15
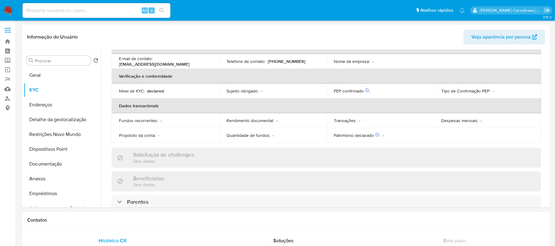
scroll to position [267, 0]
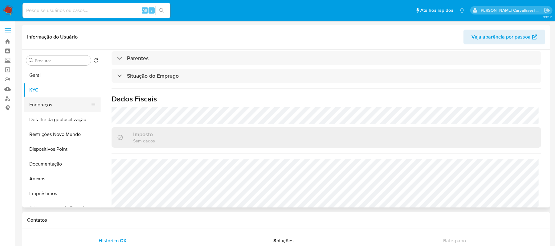
click at [55, 103] on button "Endereços" at bounding box center [60, 104] width 72 height 15
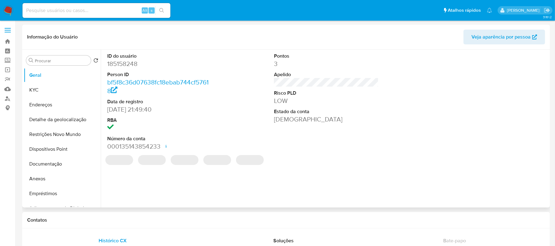
select select "10"
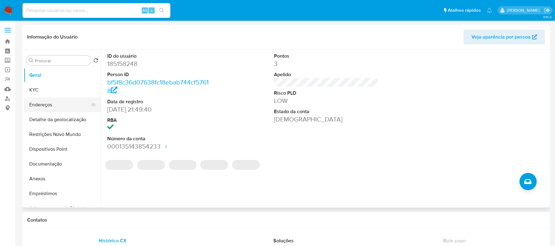
click at [49, 104] on button "Endereços" at bounding box center [60, 104] width 72 height 15
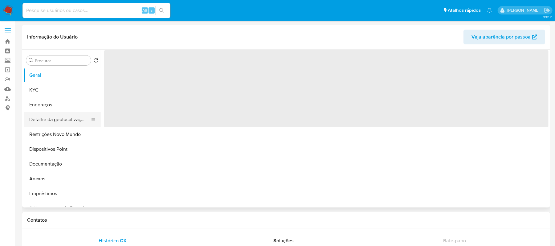
select select "10"
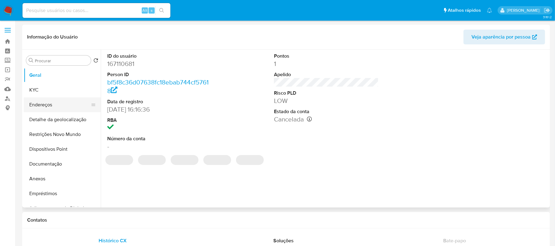
click at [59, 108] on button "Endereços" at bounding box center [60, 104] width 72 height 15
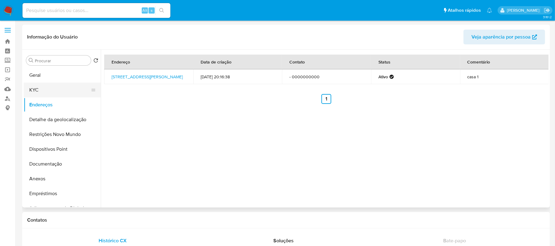
click at [58, 91] on button "KYC" at bounding box center [60, 90] width 72 height 15
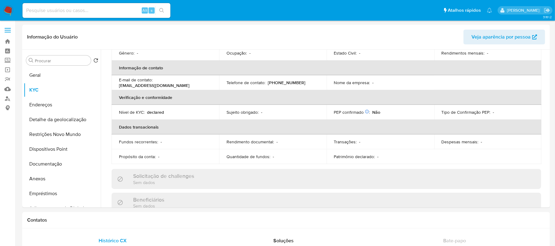
scroll to position [19, 0]
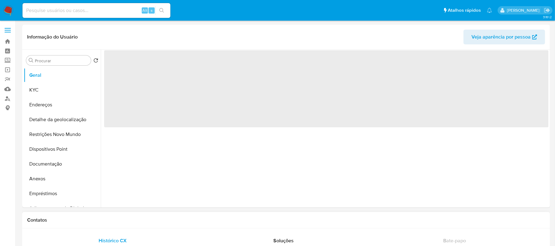
select select "10"
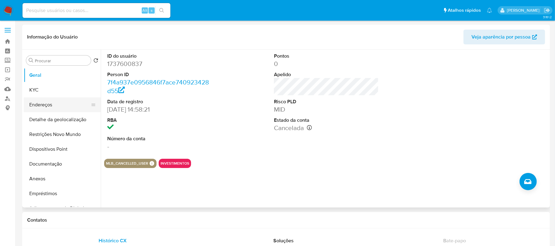
click at [46, 108] on button "Endereços" at bounding box center [60, 104] width 72 height 15
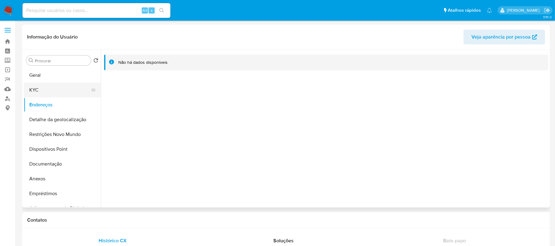
click at [50, 89] on button "KYC" at bounding box center [60, 90] width 72 height 15
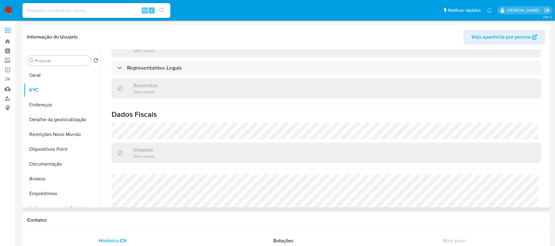
scroll to position [258, 0]
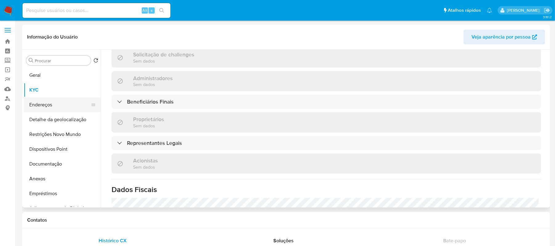
click at [54, 109] on button "Endereços" at bounding box center [60, 104] width 72 height 15
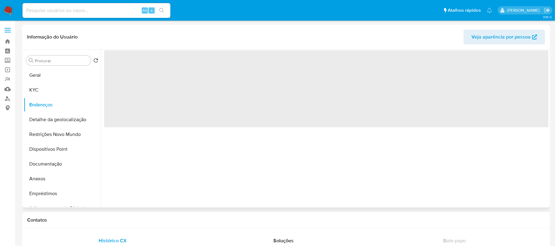
scroll to position [0, 0]
select select "10"
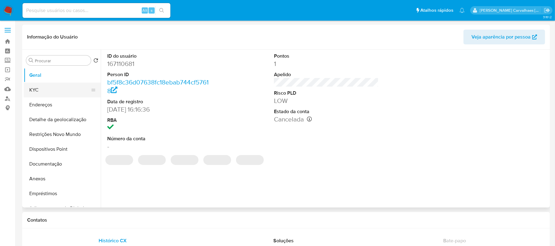
click at [45, 86] on button "KYC" at bounding box center [60, 90] width 72 height 15
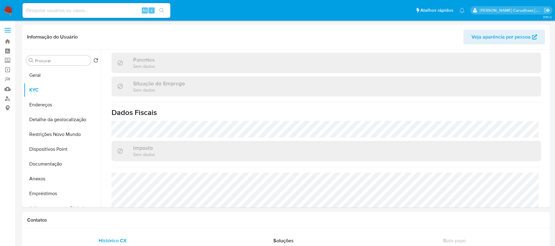
scroll to position [265, 0]
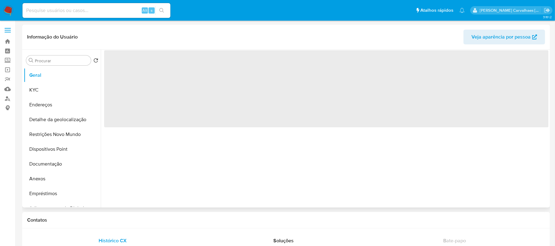
select select "10"
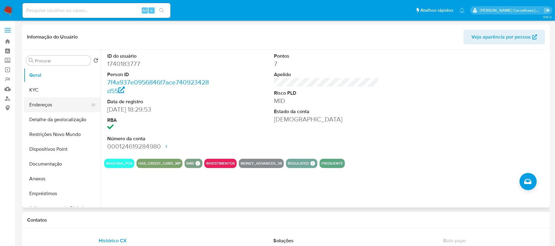
click at [49, 104] on button "Endereços" at bounding box center [60, 104] width 72 height 15
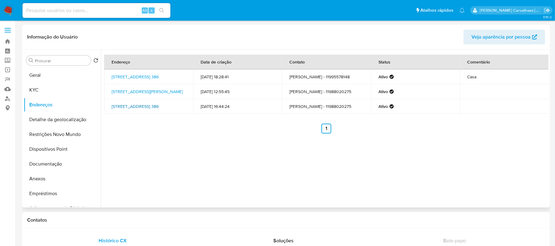
click at [149, 104] on link "Alameda Do Porto 386, Barueri, São Paulo, 06473072, Brasil 386" at bounding box center [135, 106] width 47 height 6
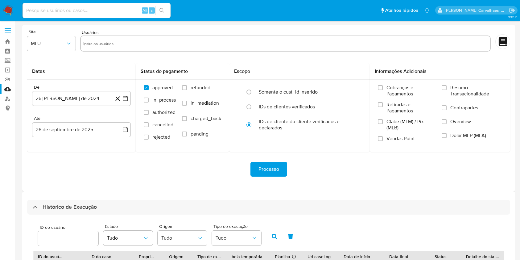
select select "10"
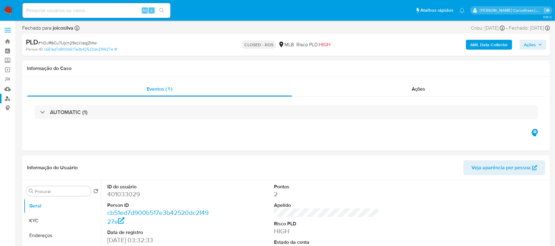
select select "10"
click at [8, 98] on link "Localizador de pessoas" at bounding box center [36, 99] width 73 height 10
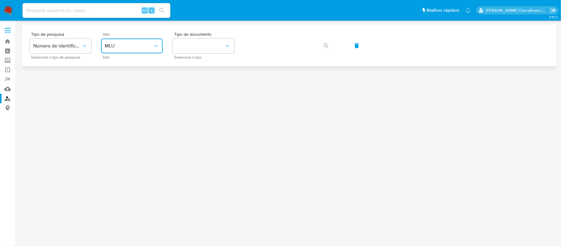
click at [142, 47] on span "MLU" at bounding box center [129, 46] width 48 height 6
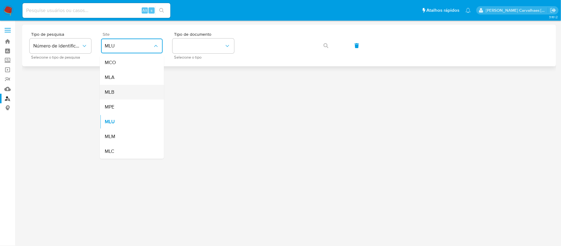
click at [115, 90] on div "MLB" at bounding box center [130, 92] width 51 height 15
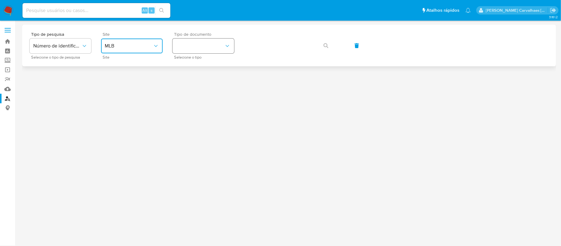
click at [185, 50] on button "identificationType" at bounding box center [204, 46] width 62 height 15
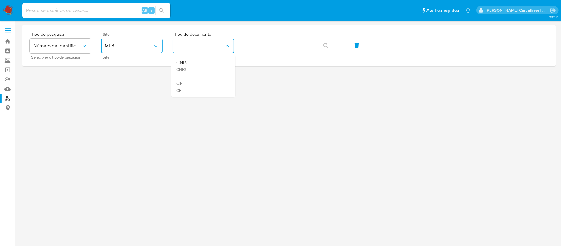
drag, startPoint x: 185, startPoint y: 50, endPoint x: 183, endPoint y: 84, distance: 34.9
click at [183, 84] on span "CPF" at bounding box center [180, 83] width 9 height 6
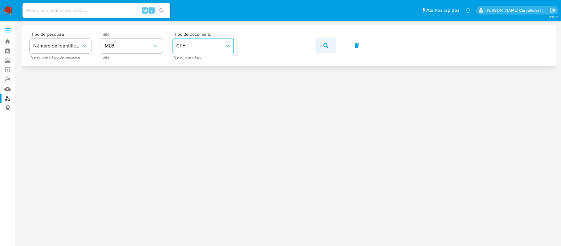
click at [326, 46] on icon "button" at bounding box center [326, 45] width 5 height 5
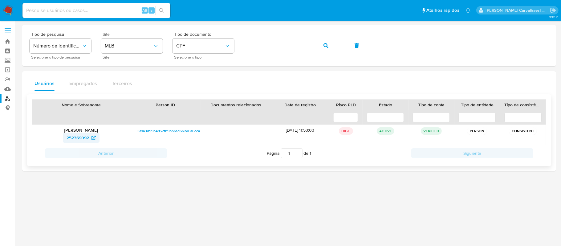
click at [83, 137] on span "252369092" at bounding box center [78, 138] width 23 height 10
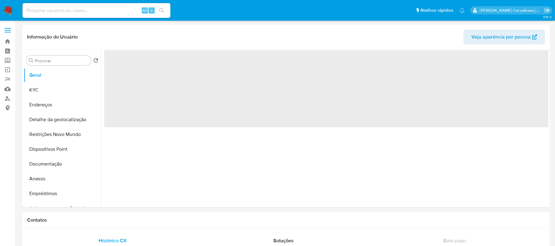
select select "10"
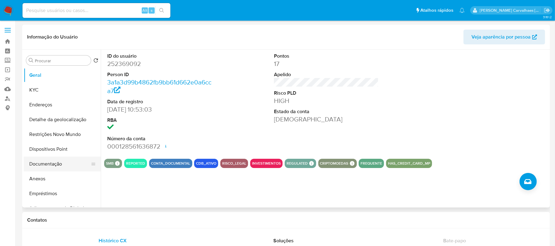
click at [42, 168] on button "Documentação" at bounding box center [60, 164] width 72 height 15
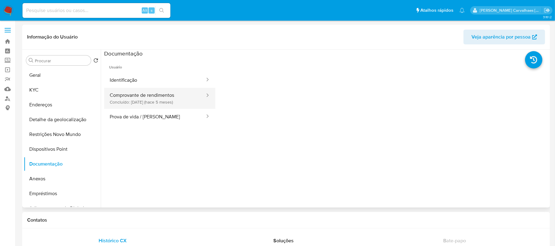
click at [149, 103] on button "Comprovante de rendimentos Concluído: 01/05/2025 (hace 5 meses)" at bounding box center [154, 98] width 101 height 21
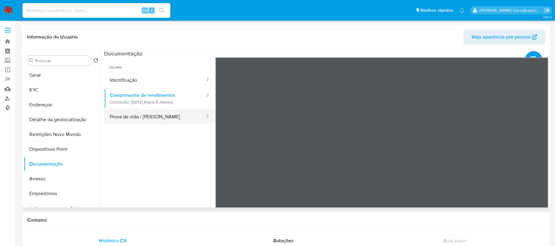
click at [141, 118] on button "Prova de vida / Selfie" at bounding box center [154, 117] width 101 height 16
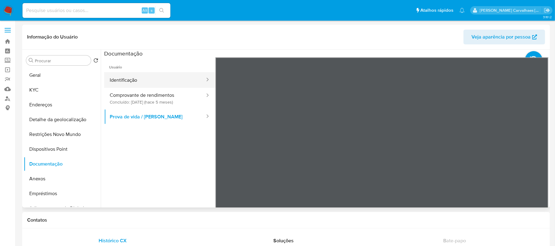
click at [125, 83] on button "Identificação" at bounding box center [154, 80] width 101 height 16
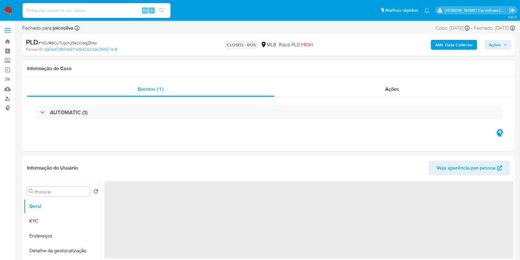
select select "10"
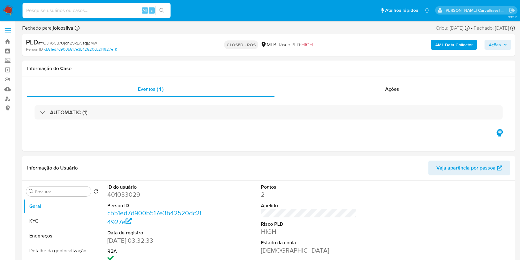
paste input "dYU7C7RQ8txg172Qt0Hdmo81"
type input "dYU7C7RQ8txg172Qt0Hdmo81"
click at [161, 10] on icon "search-icon" at bounding box center [161, 10] width 5 height 5
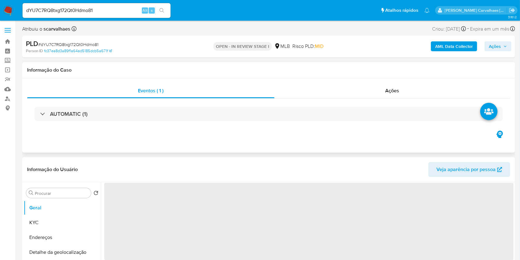
select select "10"
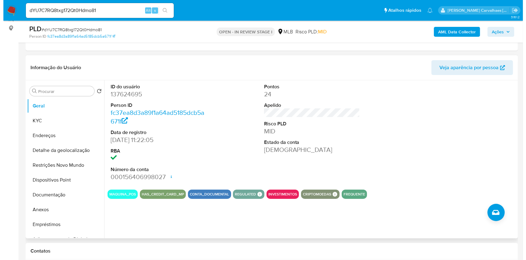
scroll to position [123, 0]
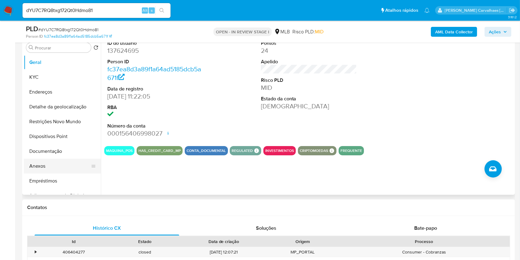
click at [48, 161] on button "Anexos" at bounding box center [60, 165] width 72 height 15
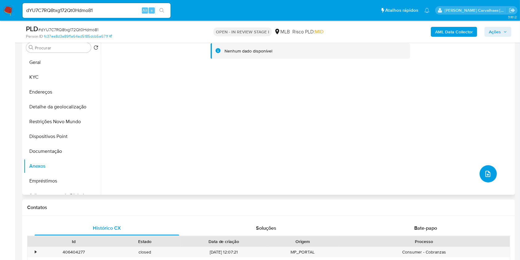
click at [487, 174] on icon "upload-file" at bounding box center [487, 173] width 5 height 6
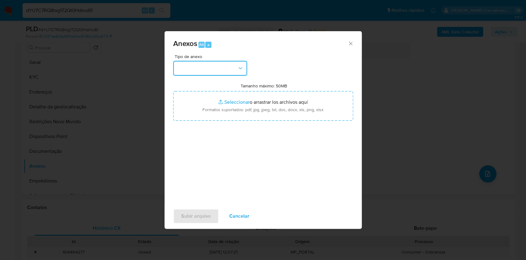
click at [240, 73] on button "button" at bounding box center [210, 68] width 74 height 15
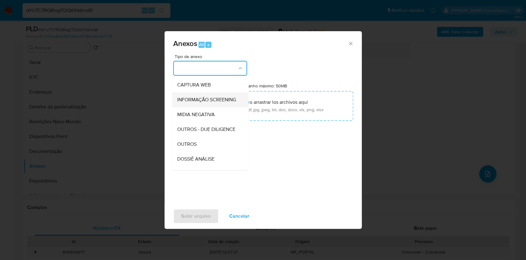
scroll to position [82, 0]
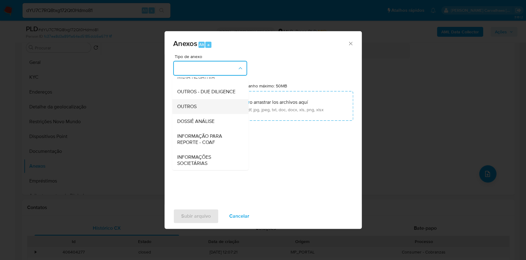
click at [205, 114] on div "OUTROS" at bounding box center [208, 106] width 63 height 15
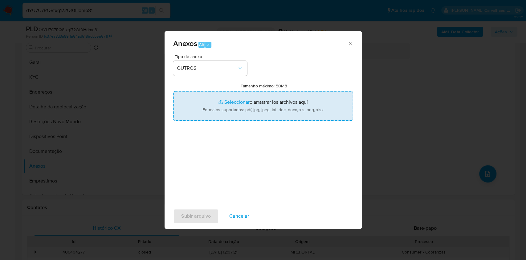
click at [232, 101] on input "Tamanho máximo: 50MB Seleccionar archivos" at bounding box center [263, 106] width 180 height 30
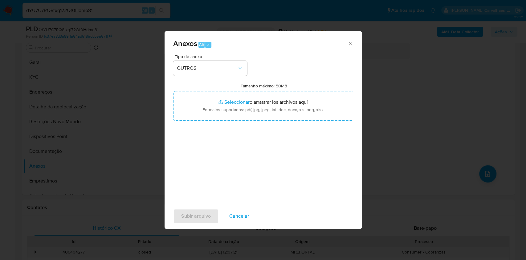
click at [350, 40] on icon "Cerrar" at bounding box center [351, 43] width 6 height 6
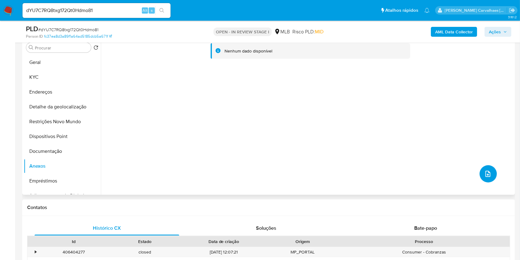
click at [486, 170] on icon "upload-file" at bounding box center [487, 173] width 7 height 7
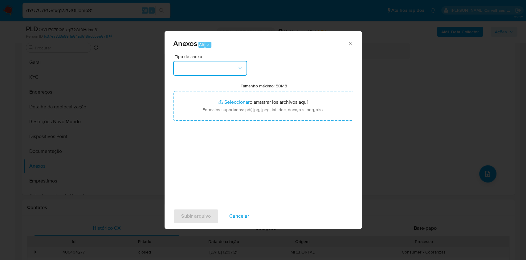
click at [241, 69] on icon "button" at bounding box center [240, 68] width 6 height 6
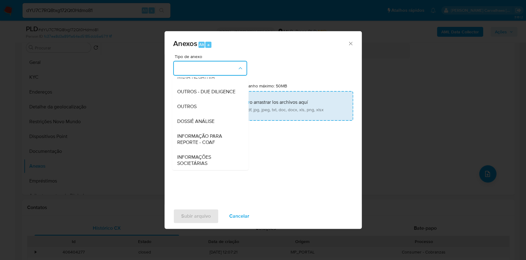
click at [196, 109] on span "OUTROS" at bounding box center [186, 106] width 19 height 6
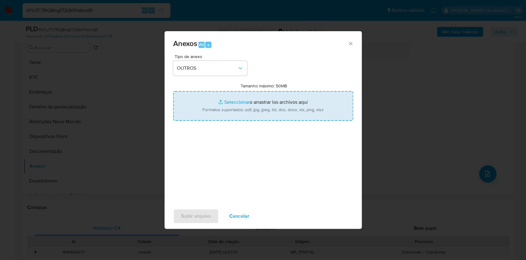
click at [236, 101] on input "Tamanho máximo: 50MB Seleccionar archivos" at bounding box center [263, 106] width 180 height 30
type input "C:\fakepath\Mulan Italo Fontes Neto 137624695_2025_09_25_21_41_32 - Tabla dinám…"
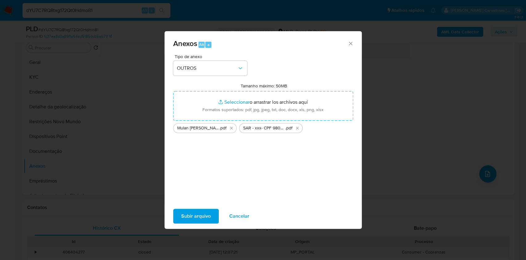
click at [195, 215] on span "Subir arquivo" at bounding box center [196, 216] width 30 height 14
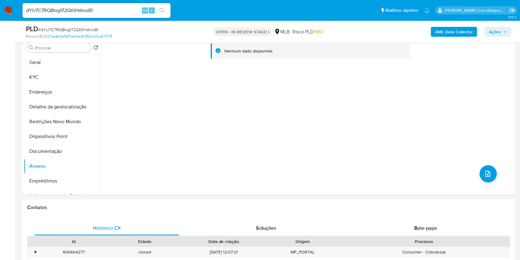
click at [493, 30] on span "Ações" at bounding box center [495, 32] width 12 height 10
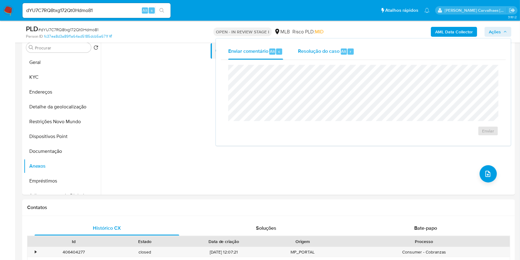
click at [331, 51] on span "Resolução do caso" at bounding box center [319, 50] width 42 height 7
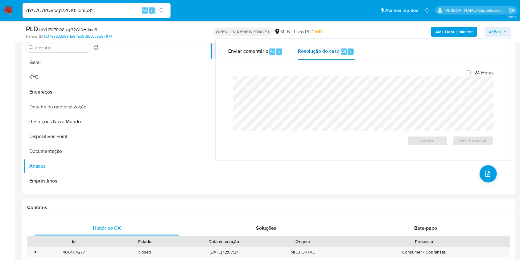
click at [316, 51] on span "Resolução do caso" at bounding box center [319, 50] width 42 height 7
click at [470, 140] on span "ROI Proposal" at bounding box center [473, 140] width 32 height 9
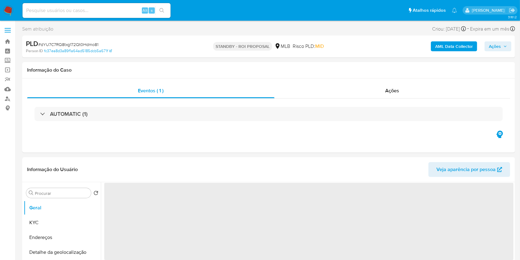
select select "10"
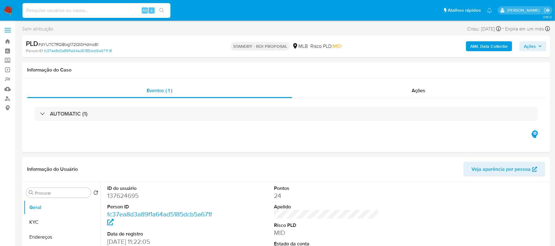
paste input "02XnTFVz3NsSx6vPsrXJKiZL"
click at [25, 10] on input "02XnTFVz3NsSx6vPsrXJKiZL" at bounding box center [97, 10] width 148 height 8
type input "02XnTFVz3NsSx6vPsrXJKiZL"
click at [163, 8] on icon "search-icon" at bounding box center [161, 10] width 5 height 5
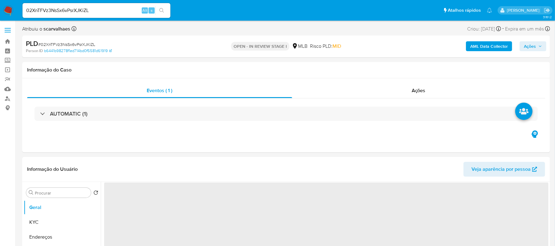
select select "10"
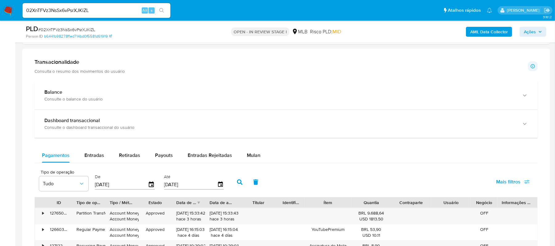
scroll to position [452, 0]
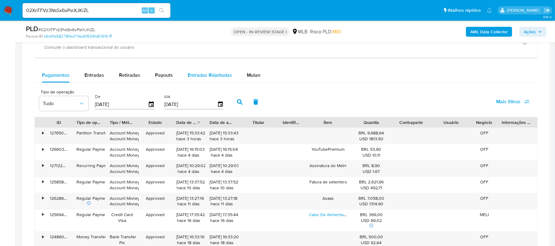
click at [214, 79] on span "Entradas Rejeitadas" at bounding box center [210, 75] width 44 height 7
select select "10"
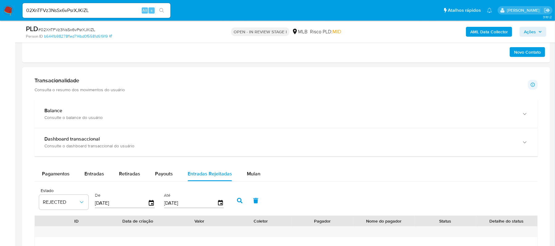
scroll to position [346, 0]
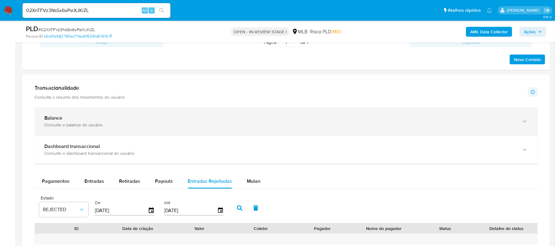
click at [178, 121] on div "Balance" at bounding box center [279, 118] width 471 height 6
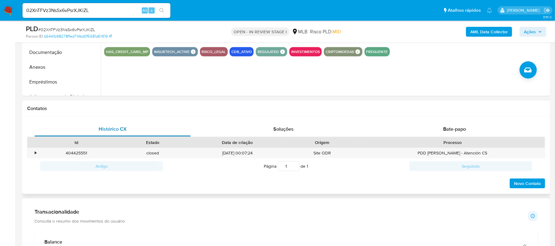
scroll to position [182, 0]
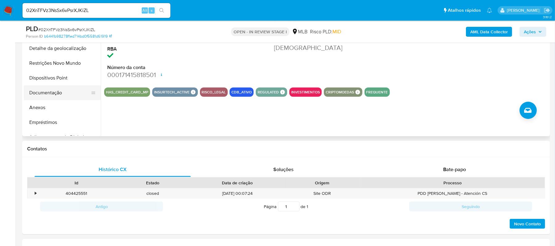
click at [66, 94] on button "Documentação" at bounding box center [60, 92] width 72 height 15
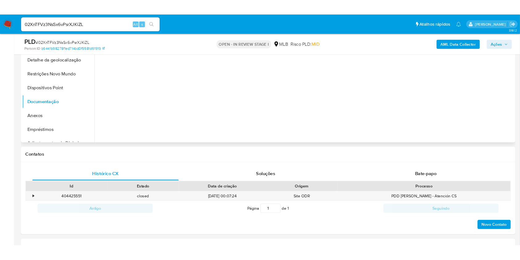
scroll to position [58, 0]
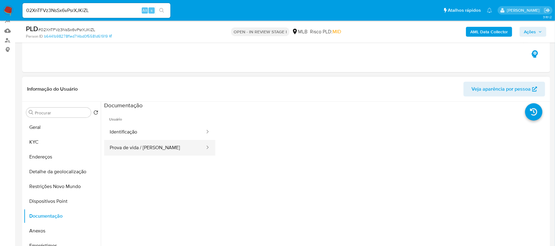
click at [146, 146] on button "Prova de vida / Selfie" at bounding box center [154, 148] width 101 height 16
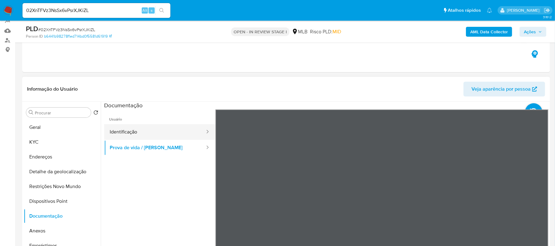
drag, startPoint x: 112, startPoint y: 132, endPoint x: 118, endPoint y: 131, distance: 5.6
click at [113, 132] on button "Identificação" at bounding box center [154, 132] width 101 height 16
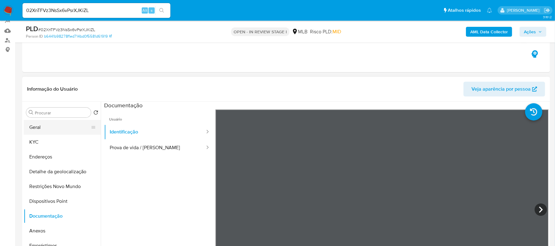
click at [52, 126] on button "Geral" at bounding box center [60, 127] width 72 height 15
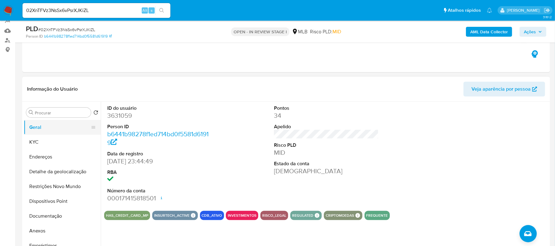
click at [43, 126] on button "Geral" at bounding box center [60, 127] width 72 height 15
click at [53, 143] on button "KYC" at bounding box center [60, 142] width 72 height 15
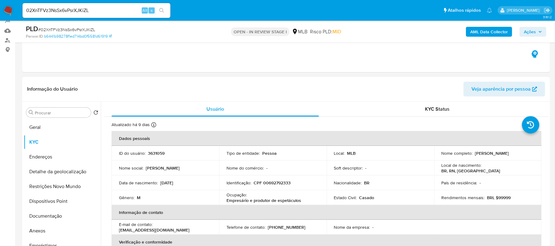
drag, startPoint x: 474, startPoint y: 153, endPoint x: 525, endPoint y: 152, distance: 51.2
click at [525, 152] on div "Nome completo : Carlos Rodrigo Silva Braga" at bounding box center [488, 153] width 93 height 6
copy p "Carlos Rodrigo Silva Braga"
click at [56, 210] on button "Documentação" at bounding box center [60, 216] width 72 height 15
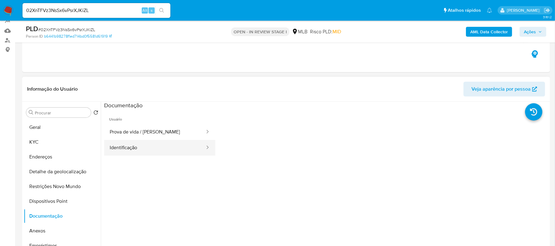
click at [139, 149] on button "Identificação" at bounding box center [154, 148] width 101 height 16
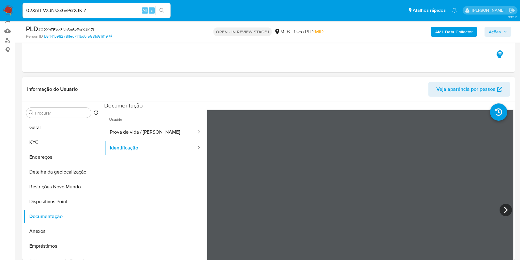
click at [496, 211] on div at bounding box center [360, 210] width 307 height 202
click at [502, 203] on icon at bounding box center [505, 209] width 12 height 12
click at [209, 209] on icon at bounding box center [214, 209] width 12 height 12
click at [52, 140] on button "KYC" at bounding box center [60, 142] width 72 height 15
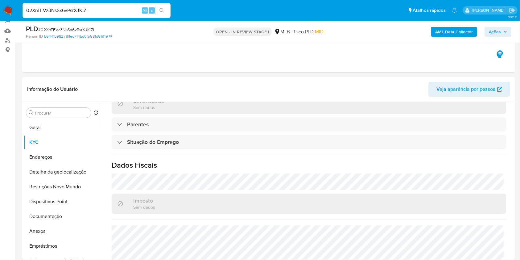
scroll to position [247, 0]
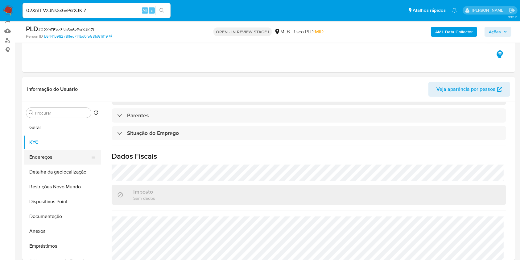
click at [51, 157] on button "Endereços" at bounding box center [60, 156] width 72 height 15
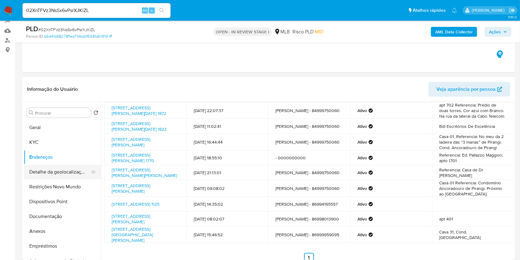
scroll to position [51, 0]
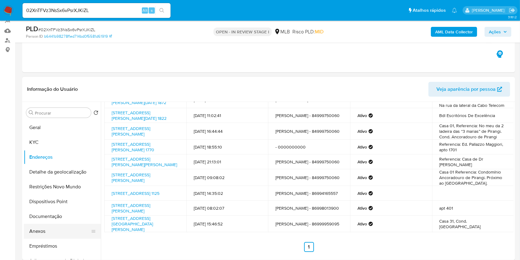
click at [51, 232] on button "Anexos" at bounding box center [60, 230] width 72 height 15
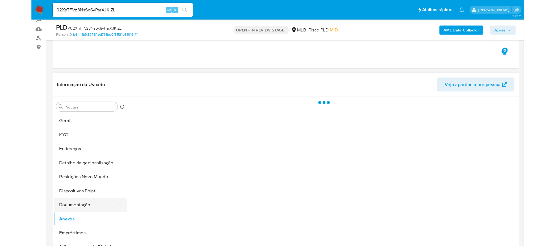
scroll to position [0, 0]
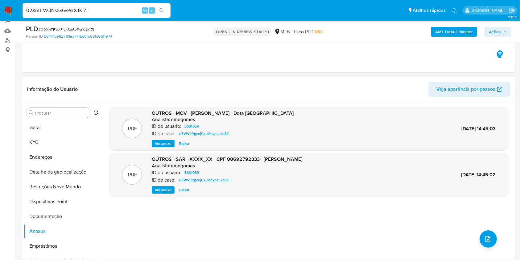
click at [167, 189] on span "Ver anexo" at bounding box center [163, 189] width 17 height 6
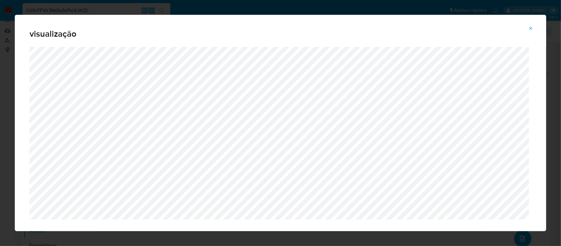
click at [526, 25] on button "Attachment preview" at bounding box center [531, 28] width 14 height 10
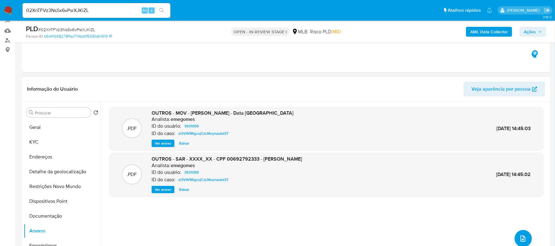
click at [164, 187] on span "Ver anexo" at bounding box center [163, 189] width 17 height 6
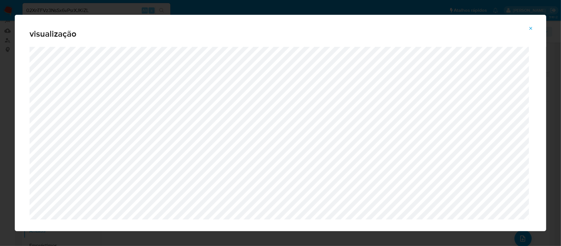
click at [526, 23] on div "visualização" at bounding box center [281, 31] width 532 height 32
click at [526, 30] on icon "Attachment preview" at bounding box center [531, 28] width 5 height 5
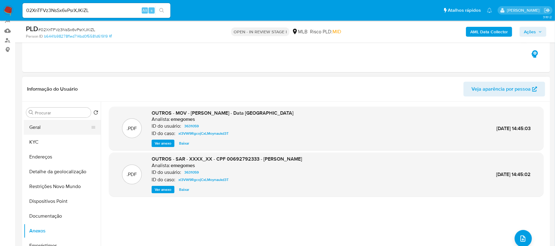
click at [53, 129] on button "Geral" at bounding box center [60, 127] width 72 height 15
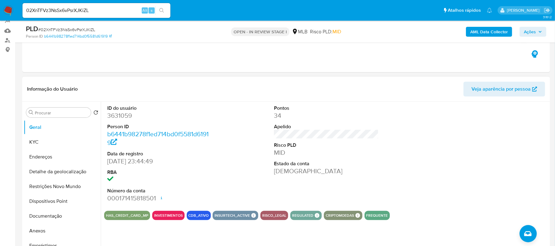
click at [406, 188] on div "ID do usuário 3631059 Person ID b6441b98278f1ed714bd0f5581d61919 Data de regist…" at bounding box center [326, 154] width 444 height 104
click at [62, 143] on button "KYC" at bounding box center [60, 142] width 72 height 15
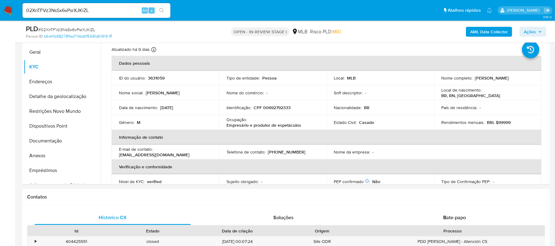
scroll to position [136, 0]
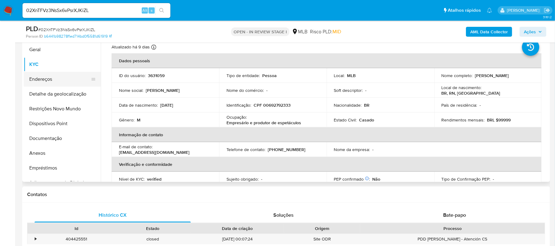
click at [61, 79] on button "Endereços" at bounding box center [60, 79] width 72 height 15
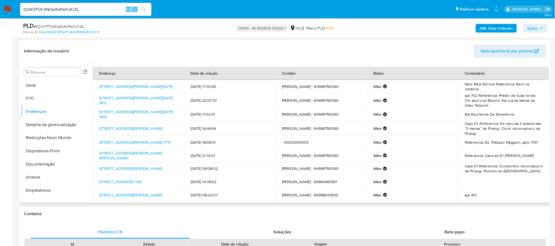
scroll to position [89, 0]
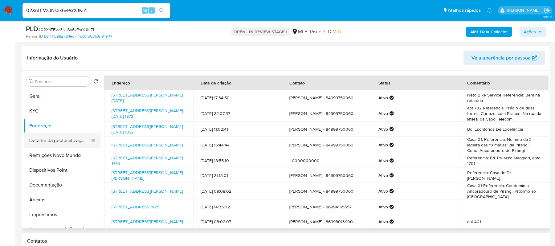
click at [72, 140] on button "Detalhe da geolocalização" at bounding box center [60, 140] width 72 height 15
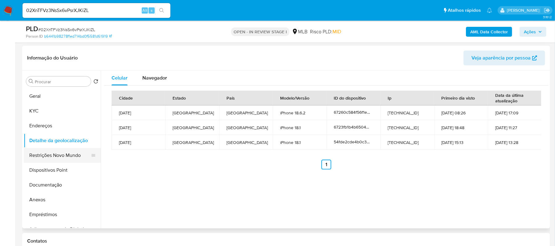
click at [57, 159] on button "Restrições Novo Mundo" at bounding box center [60, 155] width 72 height 15
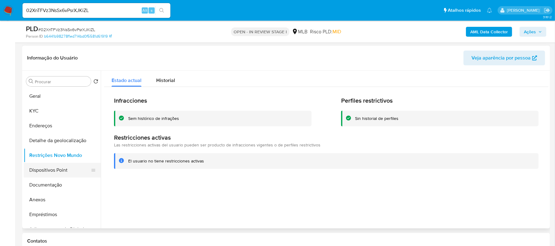
click at [52, 172] on button "Dispositivos Point" at bounding box center [60, 170] width 72 height 15
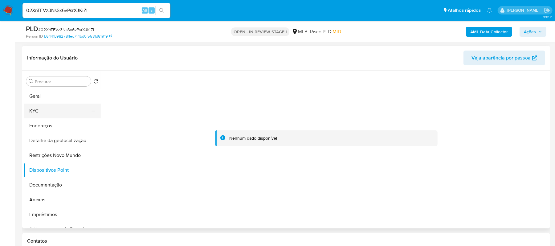
click at [36, 108] on button "KYC" at bounding box center [60, 111] width 72 height 15
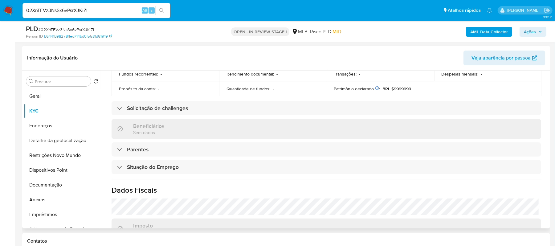
scroll to position [247, 0]
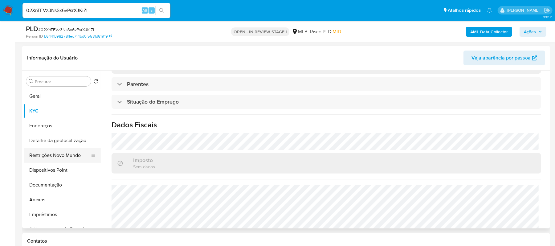
drag, startPoint x: 69, startPoint y: 156, endPoint x: 73, endPoint y: 155, distance: 3.4
click at [70, 156] on button "Restrições Novo Mundo" at bounding box center [60, 155] width 72 height 15
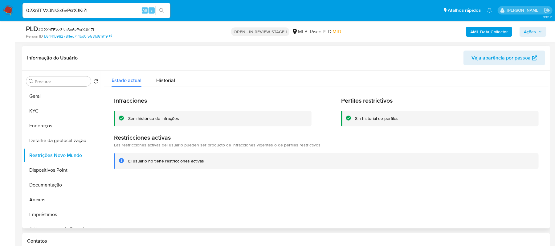
drag, startPoint x: 129, startPoint y: 161, endPoint x: 213, endPoint y: 163, distance: 83.9
click at [213, 163] on div "El usuario no tiene restricciones activas" at bounding box center [331, 161] width 406 height 6
click at [48, 200] on button "Anexos" at bounding box center [60, 199] width 72 height 15
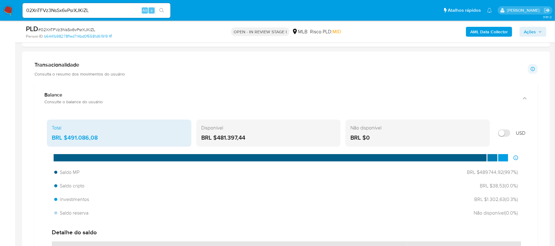
scroll to position [377, 0]
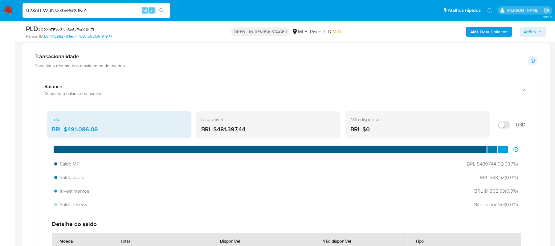
drag, startPoint x: 64, startPoint y: 130, endPoint x: 100, endPoint y: 134, distance: 36.3
click at [100, 133] on div "BRL $491.086,08" at bounding box center [119, 129] width 135 height 8
drag, startPoint x: 472, startPoint y: 193, endPoint x: 505, endPoint y: 192, distance: 32.4
click at [505, 192] on span "BRL $1.302,63 ( 0.3 %)" at bounding box center [495, 191] width 45 height 7
click at [441, 189] on div "Investimentos BRL $1.302,63 ( 0.3 %)" at bounding box center [286, 191] width 469 height 12
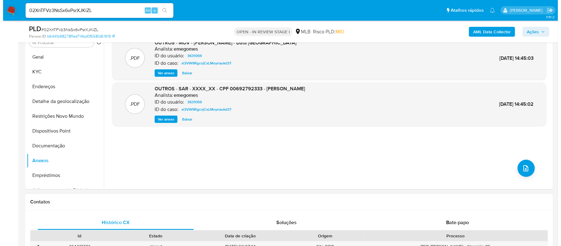
scroll to position [172, 0]
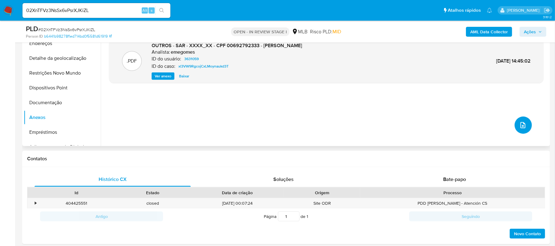
click at [523, 126] on icon "upload-file" at bounding box center [522, 124] width 7 height 7
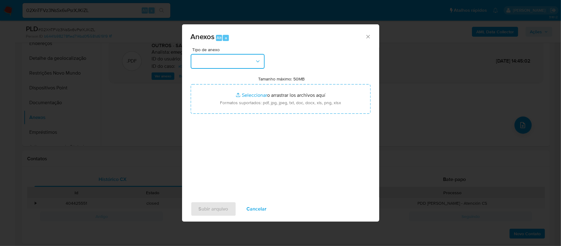
click at [247, 62] on button "button" at bounding box center [228, 61] width 74 height 15
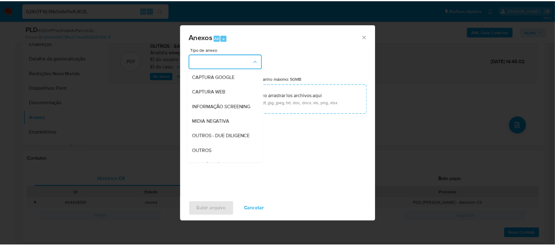
scroll to position [82, 0]
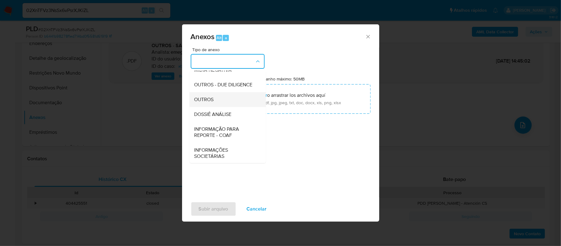
click at [218, 107] on div "OUTROS" at bounding box center [225, 99] width 63 height 15
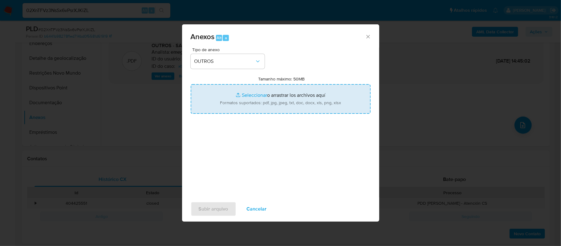
click at [252, 94] on input "Tamanho máximo: 50MB Seleccionar archivos" at bounding box center [281, 99] width 180 height 30
click at [247, 96] on input "Tamanho máximo: 50MB Seleccionar archivos" at bounding box center [281, 99] width 180 height 30
type input "C:\fakepath\Mulan Carlos Rodrigo Silva Braga 3631059_2025_09_25_21_42_11 - Resu…"
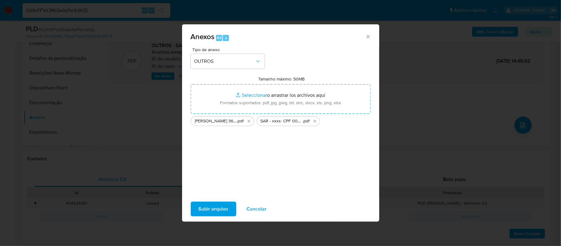
click at [211, 209] on span "Subir arquivo" at bounding box center [214, 209] width 30 height 14
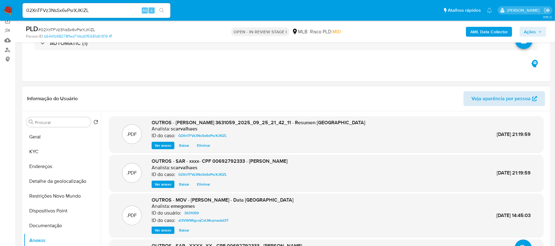
scroll to position [48, 0]
click at [526, 31] on span "Ações" at bounding box center [533, 31] width 18 height 9
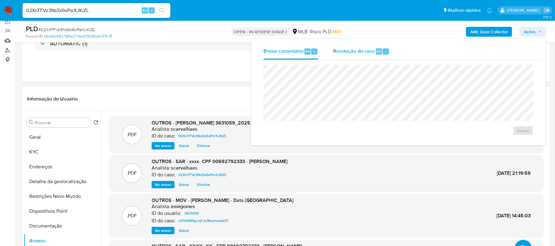
click at [359, 52] on span "Resolução do caso" at bounding box center [354, 50] width 42 height 7
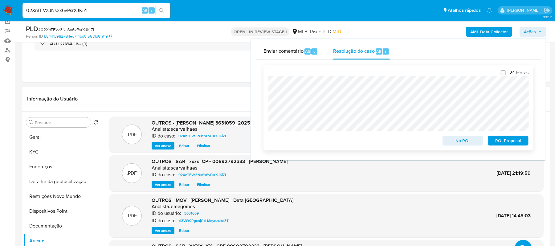
click at [494, 141] on span "ROI Proposal" at bounding box center [508, 140] width 32 height 9
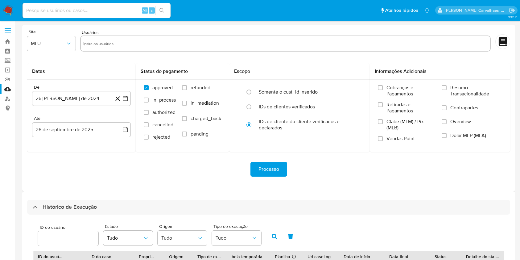
select select "10"
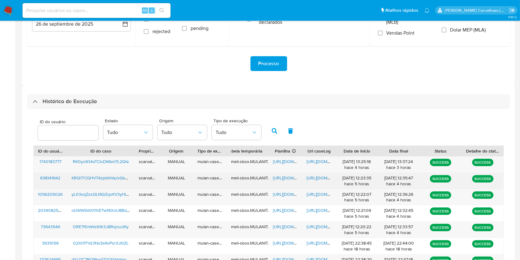
scroll to position [123, 0]
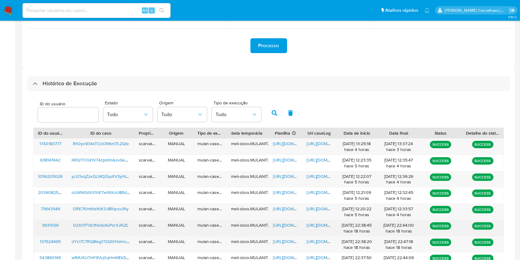
click at [316, 225] on span "[URL][DOMAIN_NAME]" at bounding box center [327, 225] width 43 height 6
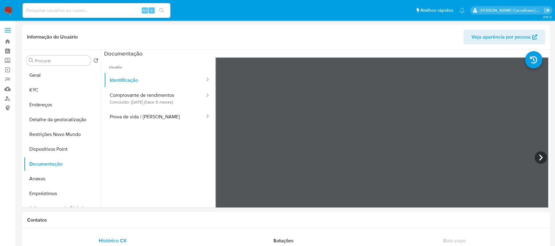
select select "10"
click at [97, 14] on input at bounding box center [97, 10] width 148 height 8
paste input "02XnTFVz3NsSx6vPsrXJKiZL"
type input "02XnTFVz3NsSx6vPsrXJKiZL"
click at [163, 10] on icon "search-icon" at bounding box center [161, 10] width 5 height 5
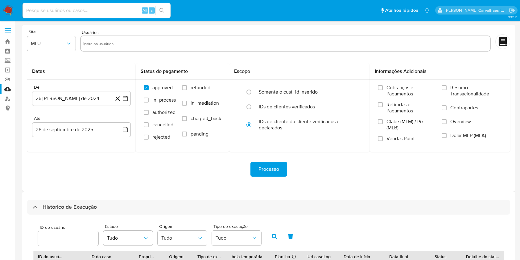
select select "10"
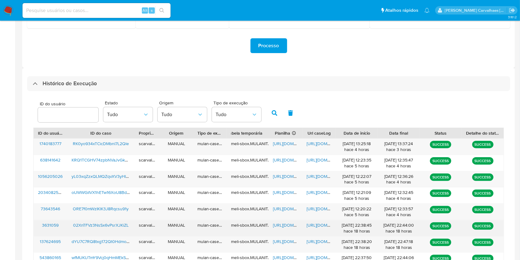
click at [283, 224] on span "[URL][DOMAIN_NAME]" at bounding box center [294, 225] width 43 height 6
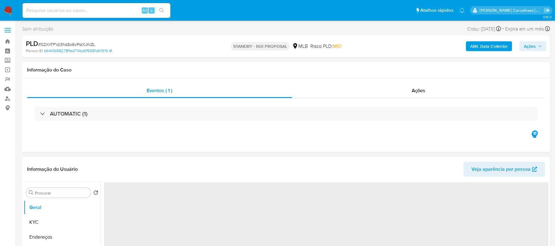
select select "10"
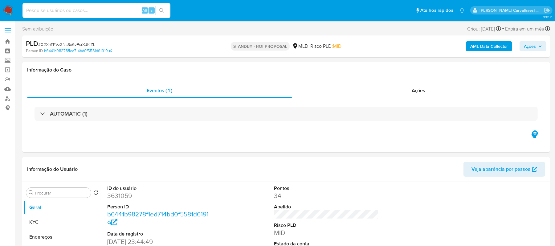
click at [70, 6] on input at bounding box center [97, 10] width 148 height 8
paste input "ORE7f0mWzIKlK3J8Rqcsu91y"
type input "ORE7f0mWzIKlK3J8Rqcsu91y"
click at [160, 13] on icon "search-icon" at bounding box center [161, 10] width 5 height 5
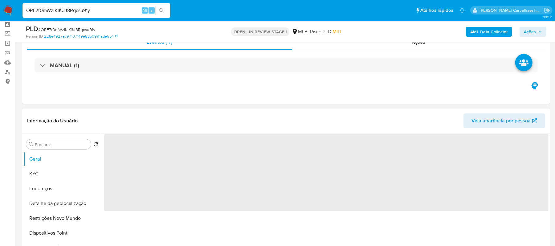
select select "10"
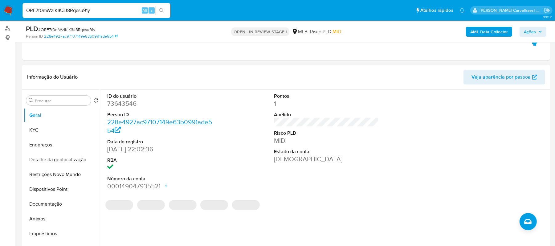
scroll to position [82, 0]
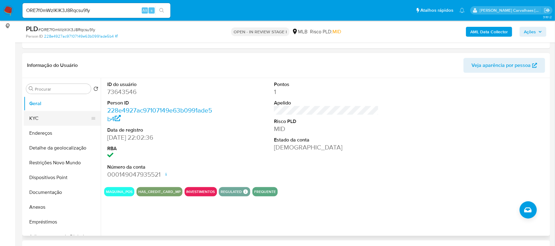
drag, startPoint x: 47, startPoint y: 120, endPoint x: 63, endPoint y: 123, distance: 15.7
click at [47, 120] on button "KYC" at bounding box center [60, 118] width 72 height 15
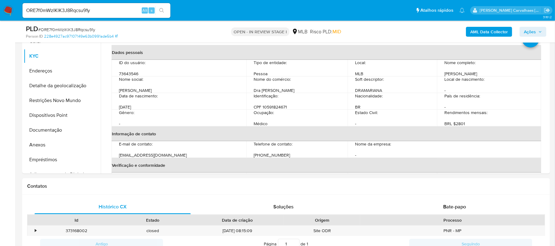
scroll to position [146, 0]
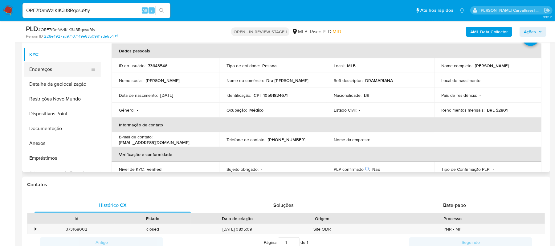
drag, startPoint x: 41, startPoint y: 69, endPoint x: 57, endPoint y: 73, distance: 16.4
click at [42, 69] on button "Endereços" at bounding box center [60, 69] width 72 height 15
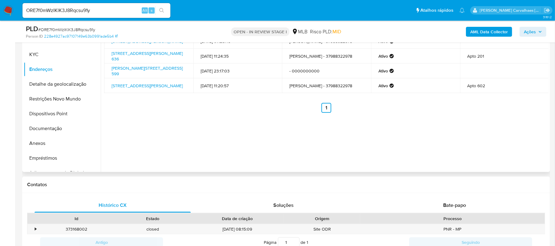
scroll to position [105, 0]
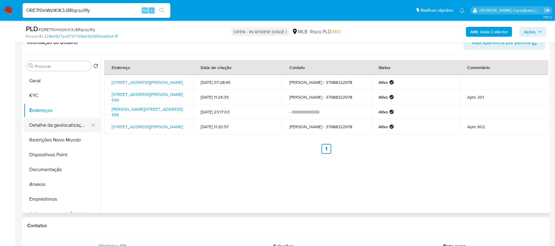
click at [60, 120] on button "Detalhe da geolocalização" at bounding box center [60, 125] width 72 height 15
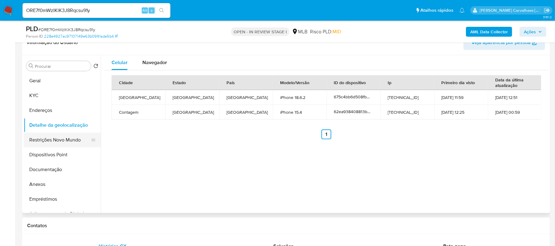
drag, startPoint x: 63, startPoint y: 137, endPoint x: 72, endPoint y: 138, distance: 8.7
click at [63, 137] on button "Restrições Novo Mundo" at bounding box center [60, 140] width 72 height 15
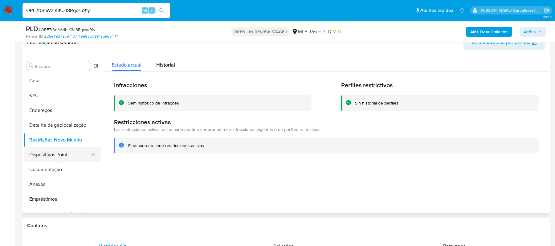
click at [67, 153] on button "Dispositivos Point" at bounding box center [60, 154] width 72 height 15
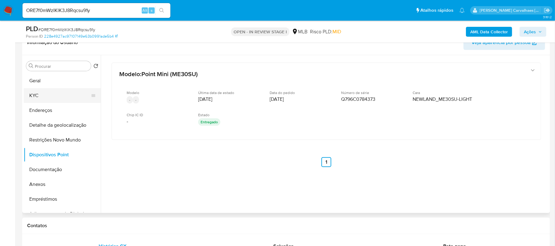
click at [43, 97] on button "KYC" at bounding box center [60, 95] width 72 height 15
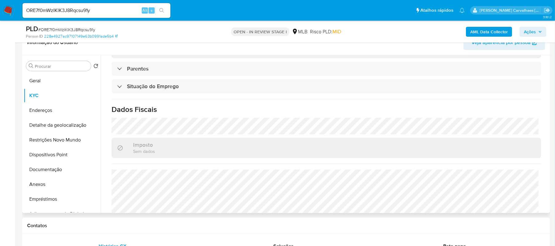
scroll to position [263, 0]
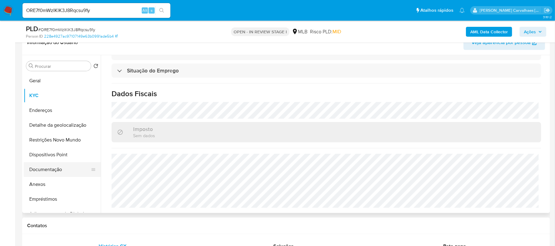
click at [47, 169] on button "Documentação" at bounding box center [60, 169] width 72 height 15
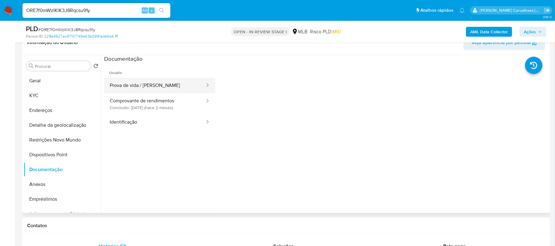
click at [138, 87] on button "Prova de vida / [PERSON_NAME]" at bounding box center [154, 86] width 101 height 16
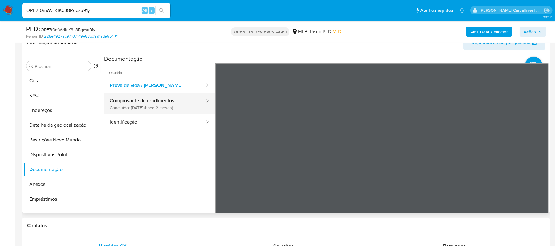
click at [172, 103] on button "Comprovante de rendimentos Concluído: [DATE] (hace 2 meses)" at bounding box center [154, 103] width 101 height 21
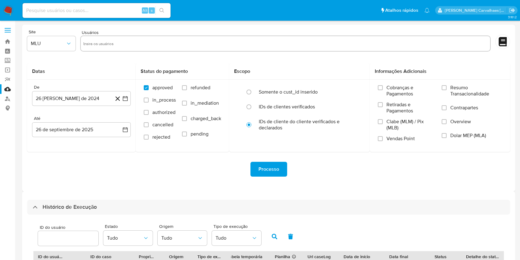
select select "10"
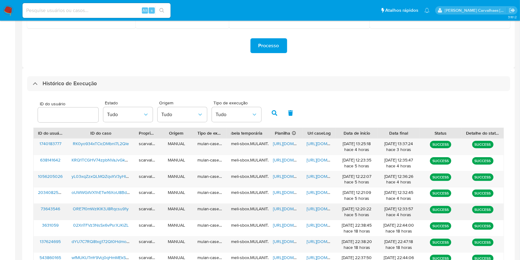
click at [318, 208] on span "[URL][DOMAIN_NAME]" at bounding box center [327, 208] width 43 height 6
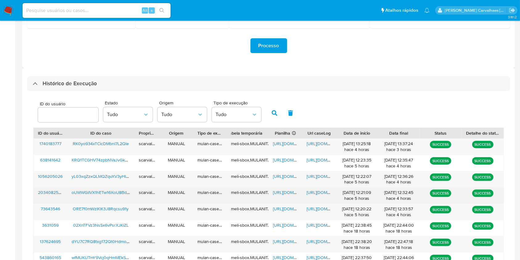
scroll to position [164, 0]
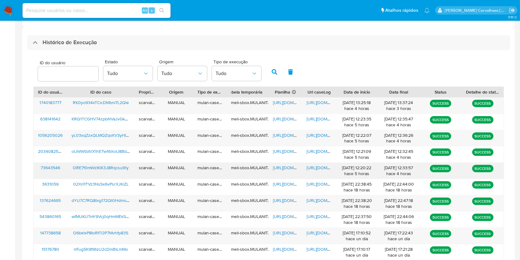
click at [283, 167] on span "[URL][DOMAIN_NAME]" at bounding box center [294, 167] width 43 height 6
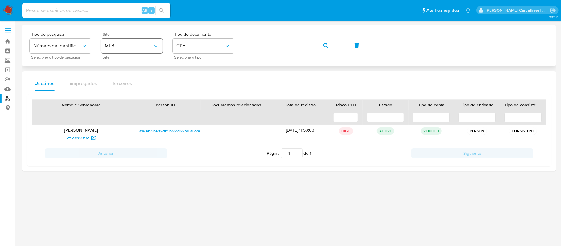
click at [156, 47] on icon "site_id" at bounding box center [156, 46] width 6 height 6
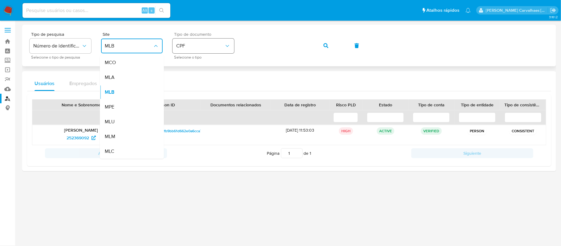
click at [184, 44] on span "CPF" at bounding box center [200, 46] width 48 height 6
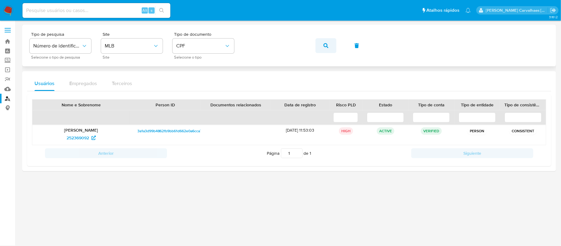
click at [320, 47] on button "button" at bounding box center [326, 45] width 21 height 15
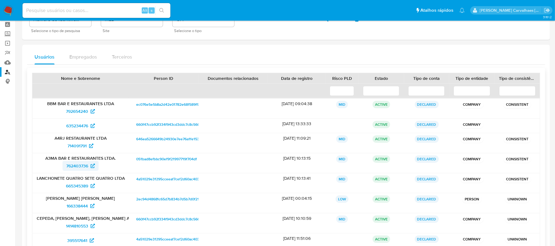
scroll to position [41, 0]
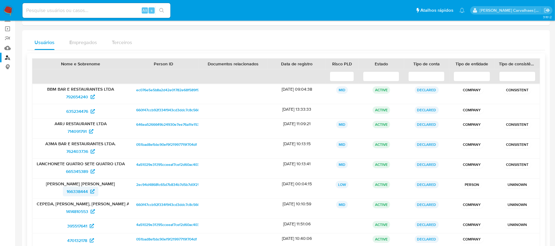
click at [91, 194] on icon at bounding box center [92, 191] width 4 height 4
paste input "ORE7f0mWzIKlK3J8Rqcsu91y"
type input "ORE7f0mWzIKlK3J8Rqcsu91y"
click at [159, 11] on icon "search-icon" at bounding box center [161, 10] width 5 height 5
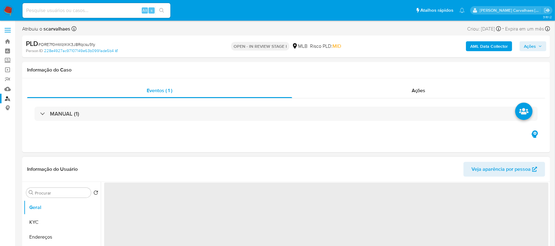
select select "10"
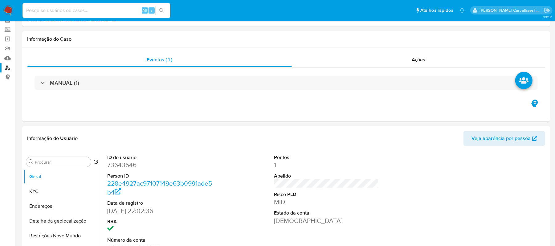
scroll to position [82, 0]
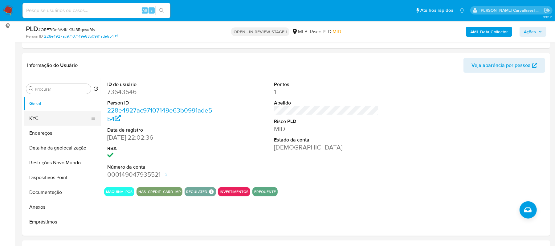
click at [48, 117] on button "KYC" at bounding box center [60, 118] width 72 height 15
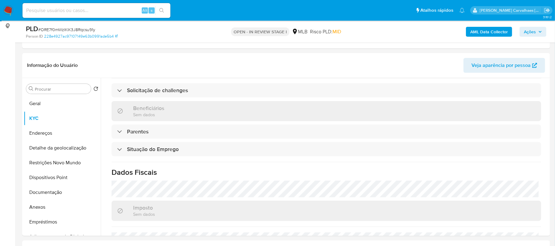
scroll to position [263, 0]
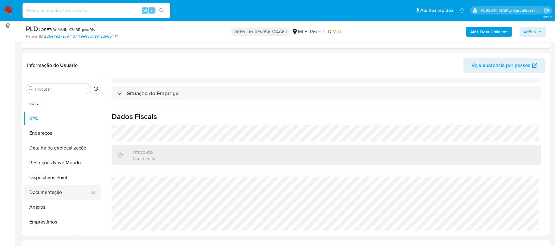
click at [55, 187] on button "Documentação" at bounding box center [60, 192] width 72 height 15
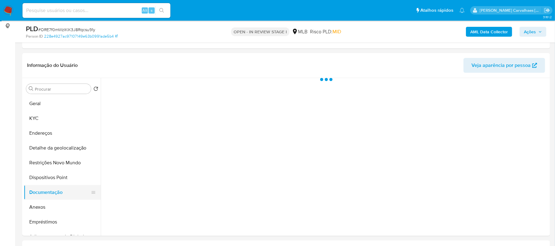
scroll to position [0, 0]
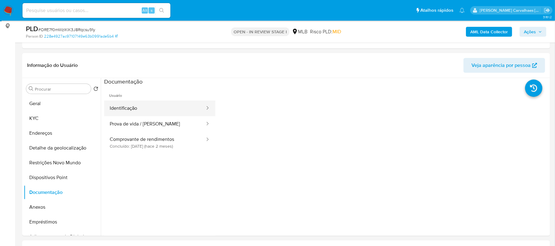
click at [140, 107] on button "Identificação" at bounding box center [154, 108] width 101 height 16
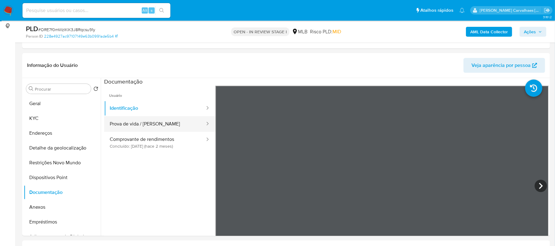
click at [145, 123] on button "Prova de vida / Selfie" at bounding box center [154, 124] width 101 height 16
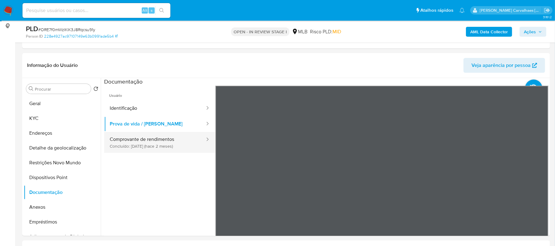
click at [171, 143] on button "Comprovante de rendimentos Concluído: 20/07/2025 (hace 2 meses)" at bounding box center [154, 142] width 101 height 21
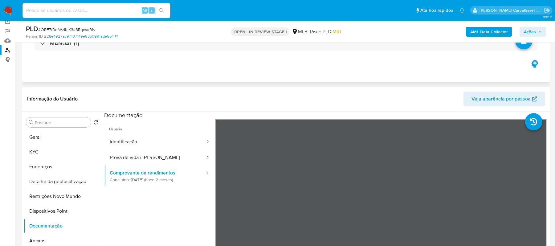
scroll to position [82, 0]
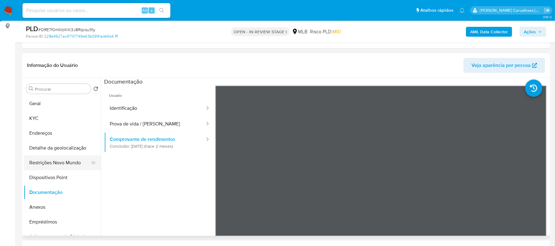
click at [60, 167] on button "Restrições Novo Mundo" at bounding box center [60, 162] width 72 height 15
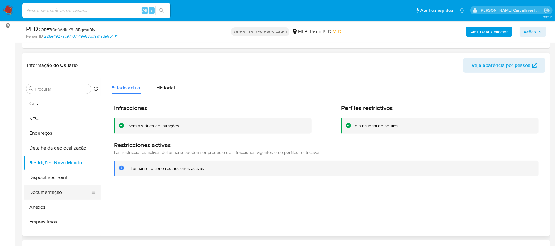
click at [63, 191] on button "Documentação" at bounding box center [60, 192] width 72 height 15
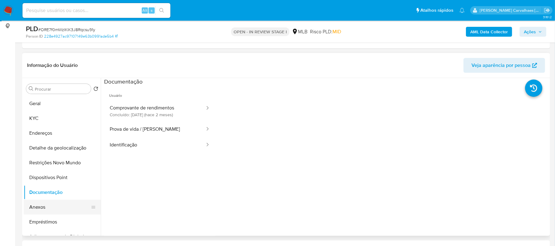
click at [47, 208] on button "Anexos" at bounding box center [60, 207] width 72 height 15
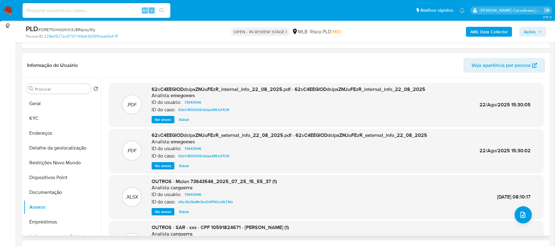
click at [166, 117] on span "Ver anexo" at bounding box center [163, 120] width 17 height 6
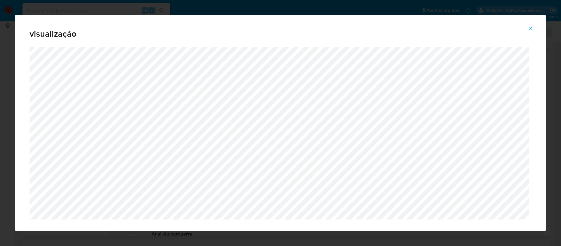
click at [532, 25] on span "Attachment preview" at bounding box center [531, 28] width 5 height 9
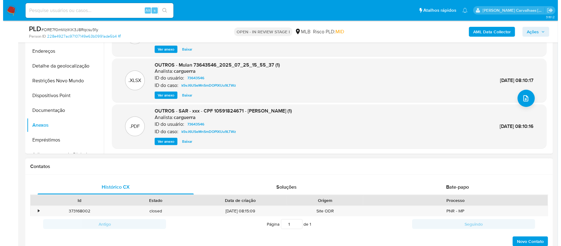
scroll to position [164, 0]
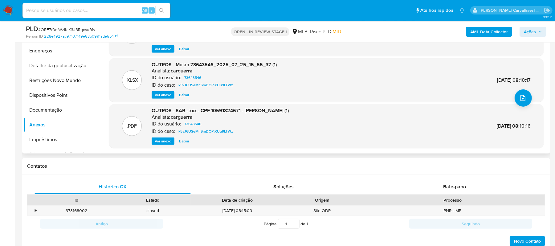
click at [167, 142] on span "Ver anexo" at bounding box center [163, 141] width 17 height 6
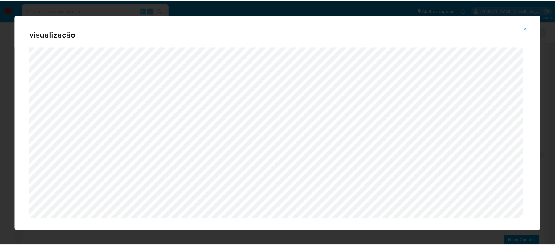
scroll to position [13, 0]
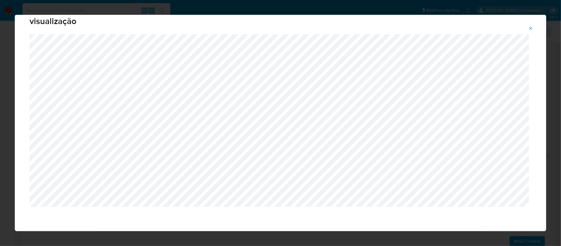
click at [530, 29] on icon "Attachment preview" at bounding box center [531, 28] width 5 height 5
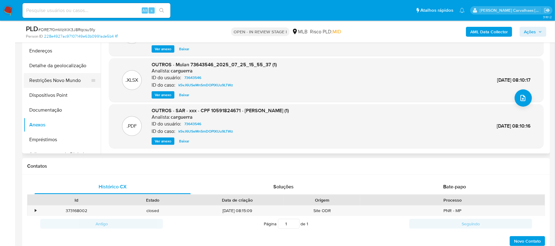
click at [58, 77] on button "Restrições Novo Mundo" at bounding box center [60, 80] width 72 height 15
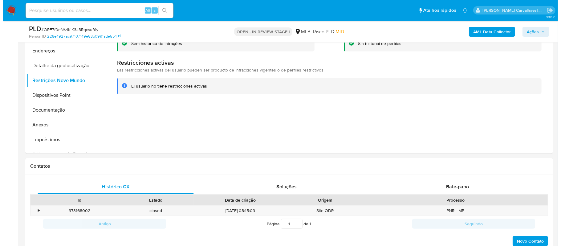
scroll to position [82, 0]
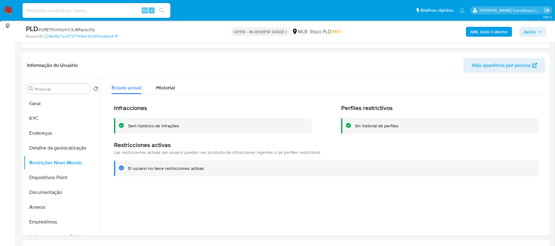
drag, startPoint x: 127, startPoint y: 126, endPoint x: 179, endPoint y: 126, distance: 52.4
click at [179, 126] on div "Sem histórico de infrações" at bounding box center [213, 126] width 198 height 16
drag, startPoint x: 127, startPoint y: 169, endPoint x: 203, endPoint y: 168, distance: 75.5
click at [203, 168] on div "El usuario no tiene restricciones activas" at bounding box center [326, 169] width 425 height 16
drag, startPoint x: 196, startPoint y: 169, endPoint x: 213, endPoint y: 76, distance: 94.6
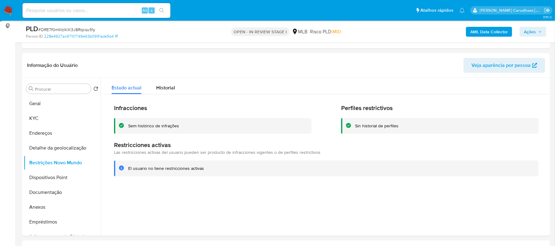
click at [213, 76] on div "Informação do Usuário Veja aparência por pessoa" at bounding box center [286, 65] width 528 height 25
drag, startPoint x: 128, startPoint y: 170, endPoint x: 205, endPoint y: 168, distance: 76.5
click at [205, 168] on div "El usuario no tiene restricciones activas" at bounding box center [331, 169] width 406 height 6
click at [38, 124] on button "KYC" at bounding box center [60, 118] width 72 height 15
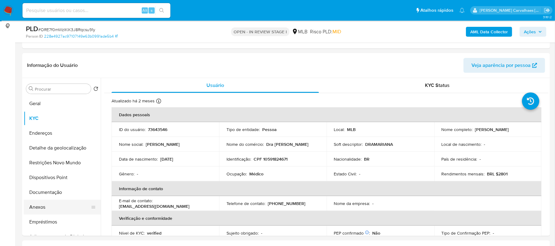
click at [46, 205] on button "Anexos" at bounding box center [60, 207] width 72 height 15
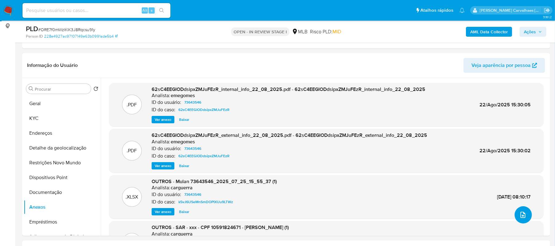
click at [519, 212] on icon "upload-file" at bounding box center [522, 214] width 7 height 7
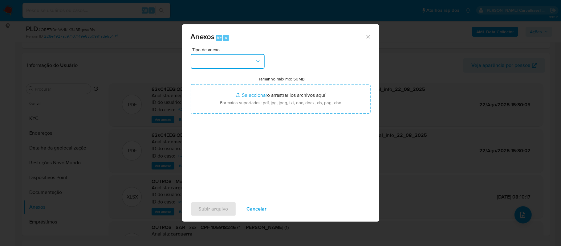
click at [247, 60] on button "button" at bounding box center [228, 61] width 74 height 15
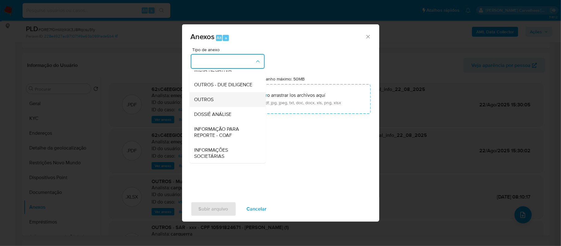
click at [210, 103] on span "OUTROS" at bounding box center [203, 99] width 19 height 6
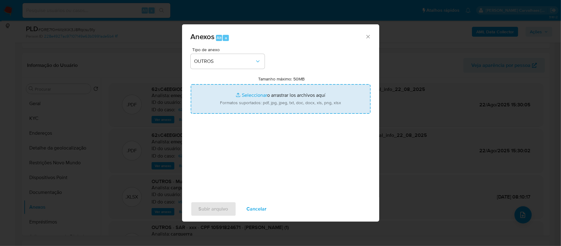
click at [256, 96] on input "Tamanho máximo: 50MB Seleccionar archivos" at bounding box center [281, 99] width 180 height 30
click at [254, 95] on input "Tamanho máximo: 50MB Seleccionar archivos" at bounding box center [281, 99] width 180 height 30
type input "C:\fakepath\2oDeclinio - ORE7f0mWzIKlK3J8Rqcsu91y - CPF 10591824671 - MARIANA M…"
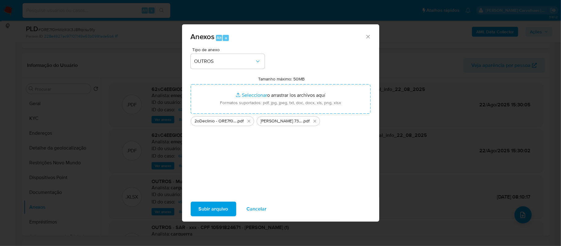
click at [209, 207] on span "Subir arquivo" at bounding box center [214, 209] width 30 height 14
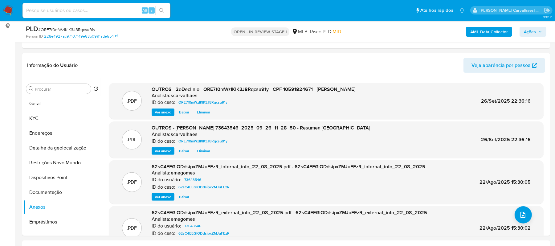
click at [531, 31] on span "Ações" at bounding box center [530, 32] width 12 height 10
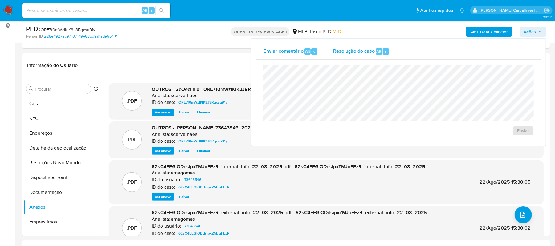
click at [353, 52] on span "Resolução do caso" at bounding box center [354, 50] width 42 height 7
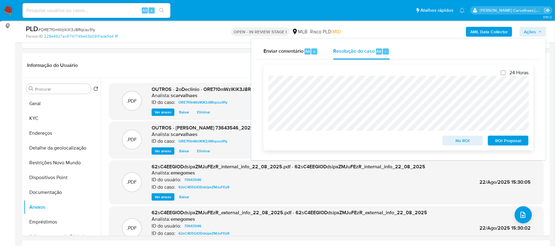
click at [465, 139] on span "No ROI" at bounding box center [463, 140] width 32 height 9
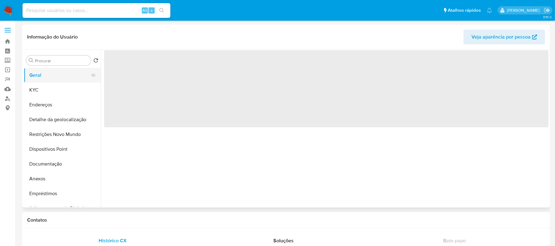
select select "10"
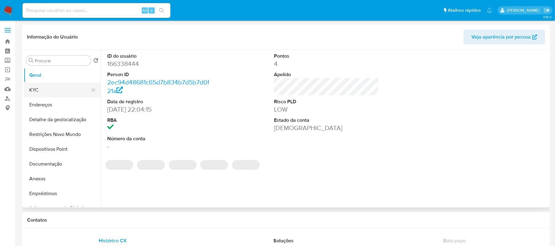
click at [56, 90] on button "KYC" at bounding box center [60, 90] width 72 height 15
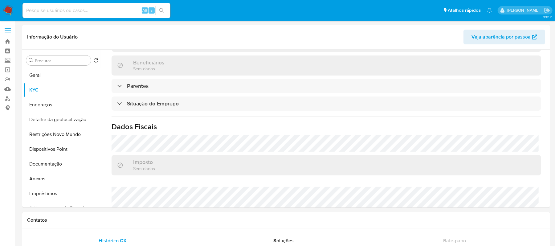
scroll to position [268, 0]
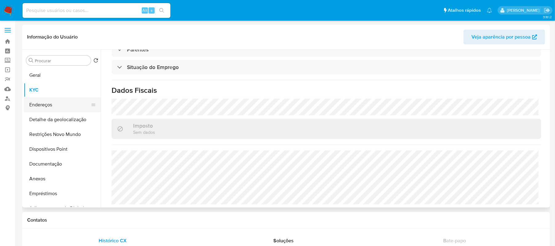
click at [39, 108] on button "Endereços" at bounding box center [60, 104] width 72 height 15
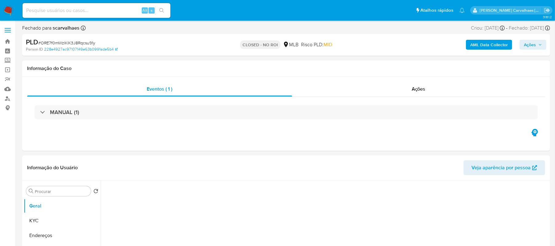
select select "10"
